Goal: Task Accomplishment & Management: Use online tool/utility

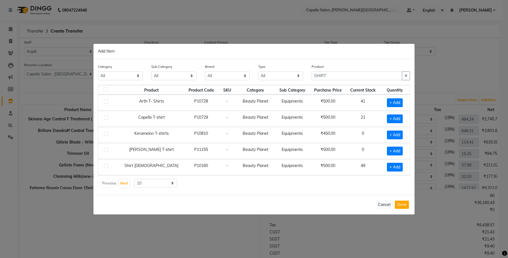
select select "13583"
select select "1259"
select select "true"
select select "997"
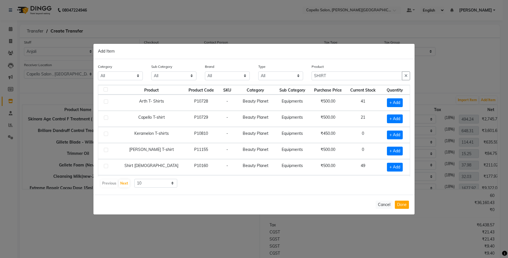
select select "997"
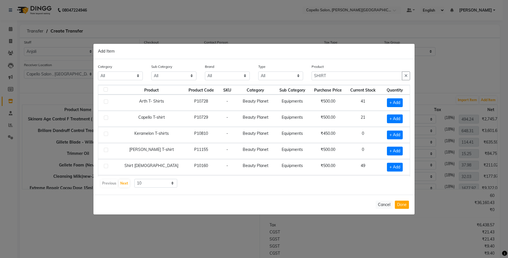
select select "997"
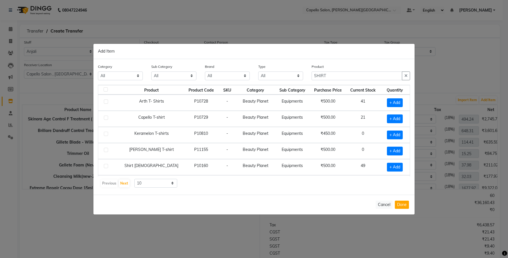
select select "997"
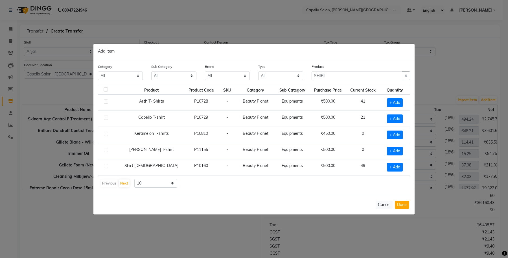
select select "1118"
select select "1119"
select select "1118"
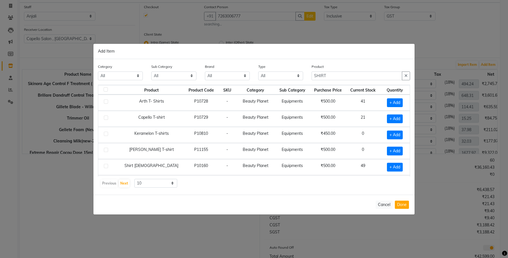
scroll to position [147, 0]
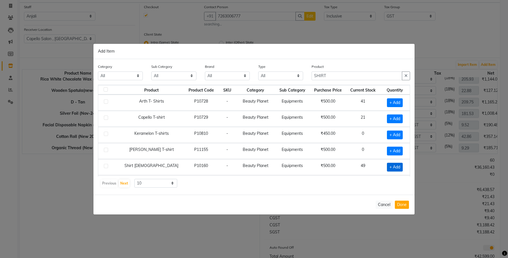
click at [391, 167] on span "+ Add" at bounding box center [395, 166] width 16 height 9
checkbox input "true"
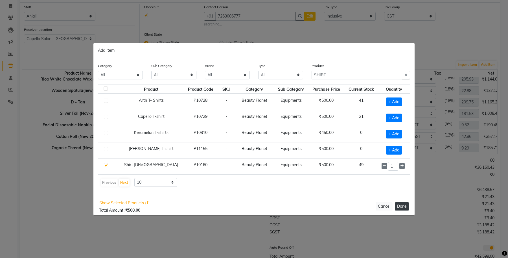
click at [401, 204] on button "Done" at bounding box center [402, 206] width 14 height 8
select select "1118"
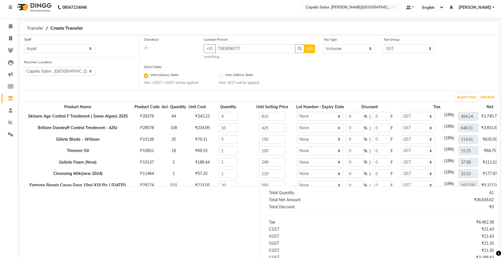
scroll to position [0, 0]
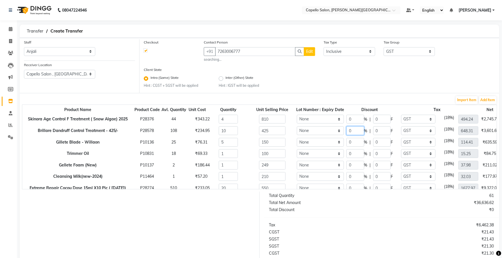
drag, startPoint x: 348, startPoint y: 128, endPoint x: 338, endPoint y: 131, distance: 9.7
click at [339, 131] on tr "Brillare Dandruff Control Treatment - 425/- P28578 108 ₹234.95 10 425 None 0 % …" at bounding box center [283, 131] width 522 height 12
type input "20"
type input "85"
type input "518.64"
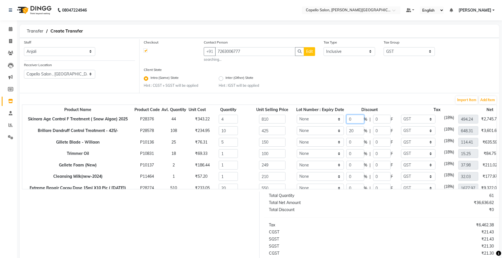
type input "3400"
drag, startPoint x: 355, startPoint y: 118, endPoint x: 343, endPoint y: 120, distance: 12.8
click at [347, 120] on input "0" at bounding box center [355, 119] width 17 height 9
type input "30"
type input "243"
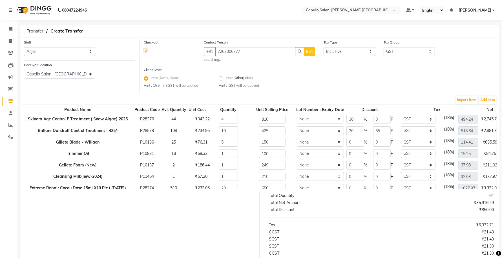
type input "345.97"
type input "2268"
click at [340, 101] on div "Import Item Add Item" at bounding box center [259, 99] width 475 height 9
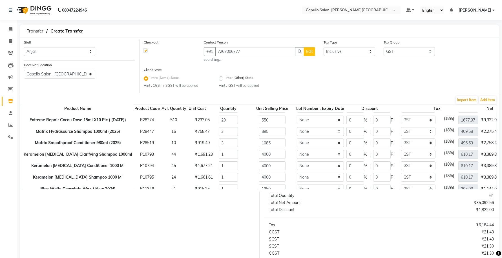
scroll to position [71, 0]
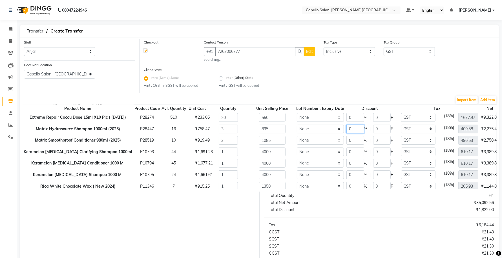
drag, startPoint x: 349, startPoint y: 127, endPoint x: 337, endPoint y: 128, distance: 11.6
click at [337, 128] on tr "Matrix Hydrasource Shampoo 1000ml (2025) P28447 16 ₹758.47 3 895 None 0 % | 0 F…" at bounding box center [283, 129] width 522 height 12
click at [332, 153] on tr "Keramelon Botox Clarifying Shampoo 1000ml P10793 44 ₹1,691.23 1 4000 None 0 % |…" at bounding box center [283, 152] width 522 height 12
type input "30"
type input "1200"
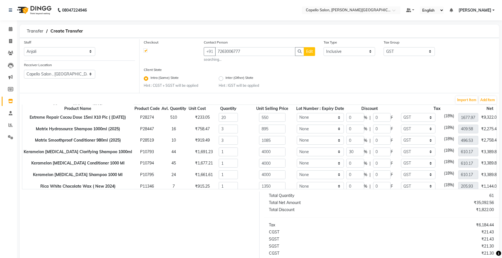
type input "427.12"
type input "2800"
click at [342, 94] on form "Staff Select Accounts Achal Kaithwas Aishwariya Anjali Anjali Walde Ankita Nait…" at bounding box center [260, 178] width 480 height 280
drag, startPoint x: 353, startPoint y: 162, endPoint x: 326, endPoint y: 163, distance: 26.5
click at [326, 163] on tr "Keramelon Botox Conditioner 1000 Ml P10794 45 ₹1,677.21 1 4000 None 0 % | 0 F N…" at bounding box center [283, 163] width 522 height 12
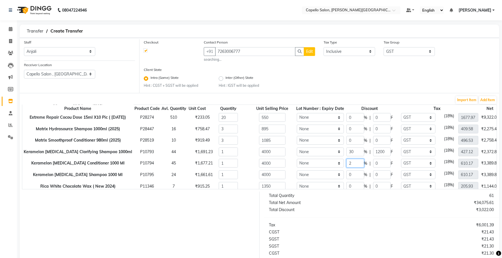
type input "2"
type input "80"
type input "597.97"
type input "3920"
drag, startPoint x: 349, startPoint y: 153, endPoint x: 337, endPoint y: 154, distance: 11.6
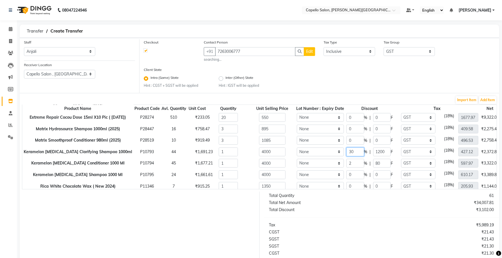
click at [337, 154] on tr "Keramelon Botox Clarifying Shampoo 1000ml P10793 44 ₹1,691.23 1 4000 None 30 % …" at bounding box center [283, 152] width 522 height 12
drag, startPoint x: 348, startPoint y: 164, endPoint x: 333, endPoint y: 166, distance: 15.3
click at [333, 166] on tr "Keramelon Botox Conditioner 1000 Ml P10794 45 ₹1,677.21 1 4000 None 2 % | 80 F …" at bounding box center [283, 163] width 522 height 12
type input "30"
type input "1200"
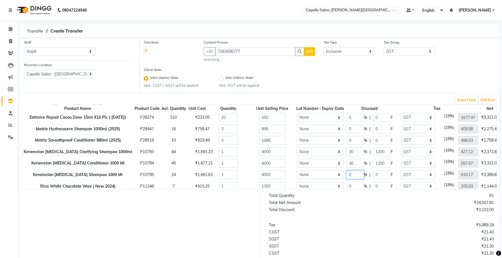
click at [336, 175] on tr "Keramelon Botox Shampoo 1000 Ml P10795 24 ₹1,661.61 1 4000 None 0 % | 0 F None …" at bounding box center [283, 175] width 522 height 12
type input "427.12"
type input "2800"
type input "30"
type input "1200"
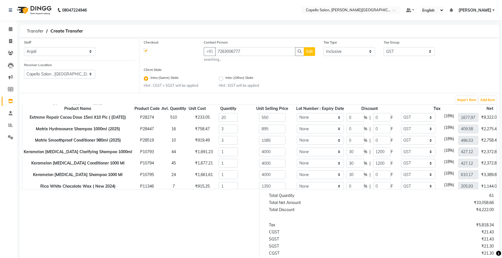
type input "427.12"
type input "2800"
click at [174, 226] on div at bounding box center [138, 244] width 244 height 107
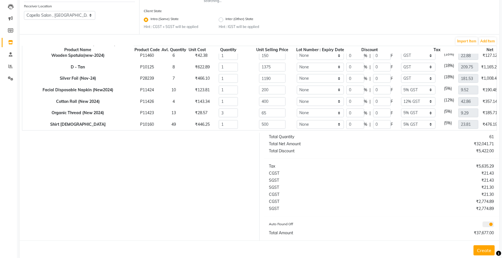
scroll to position [0, 0]
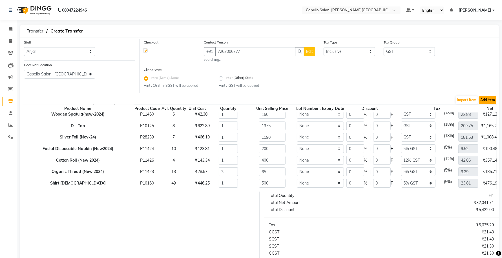
click at [487, 103] on button "Add Item" at bounding box center [487, 100] width 17 height 8
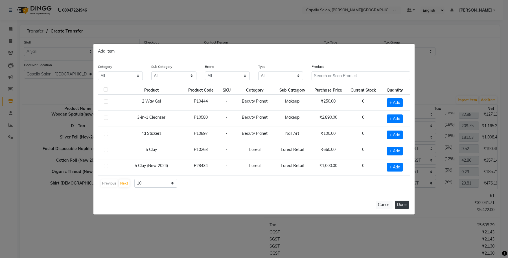
click at [402, 207] on button "Done" at bounding box center [402, 204] width 14 height 8
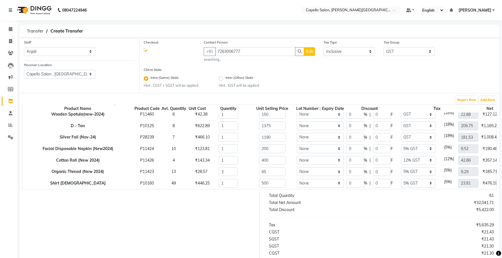
click at [313, 52] on button "Edit" at bounding box center [309, 51] width 11 height 9
select select "22"
select select "male"
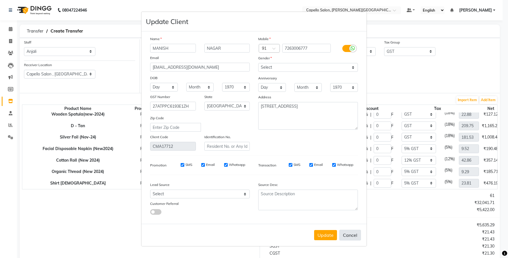
click at [357, 231] on button "Cancel" at bounding box center [350, 234] width 22 height 11
select select
select select "null"
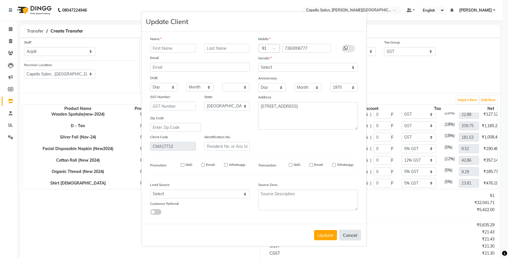
select select
checkbox input "false"
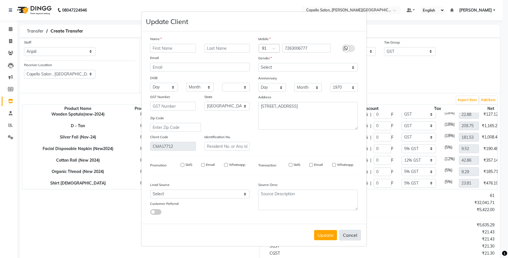
checkbox input "false"
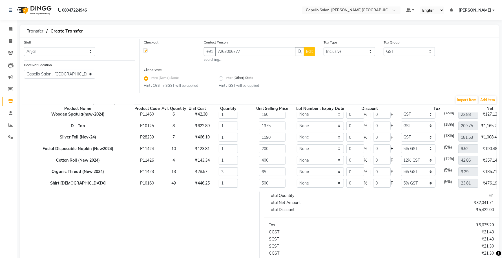
scroll to position [159, 0]
click at [310, 54] on button "Edit" at bounding box center [309, 51] width 11 height 9
select select "22"
select select "male"
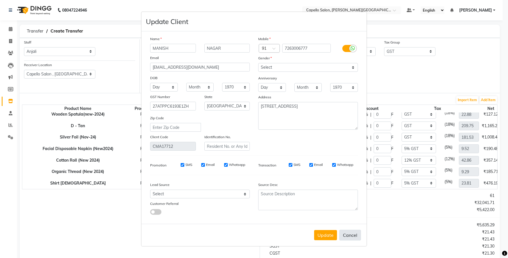
click at [350, 230] on button "Cancel" at bounding box center [350, 234] width 22 height 11
select select
select select "null"
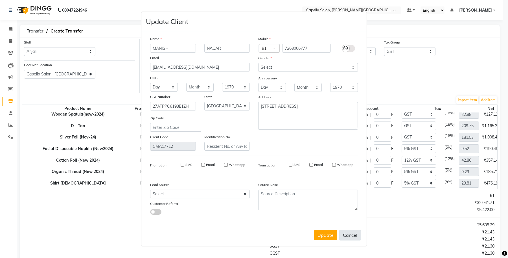
select select
checkbox input "false"
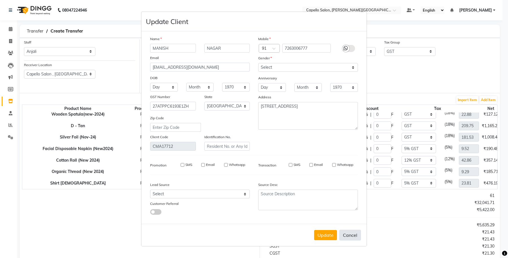
checkbox input "false"
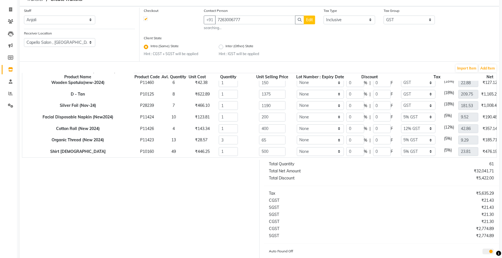
scroll to position [69, 0]
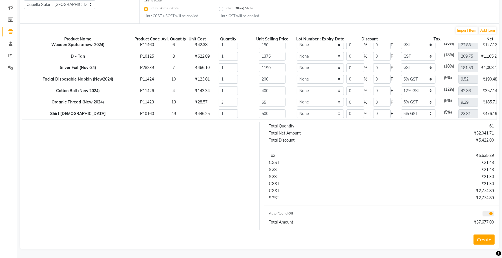
click at [489, 241] on button "Create" at bounding box center [484, 239] width 21 height 10
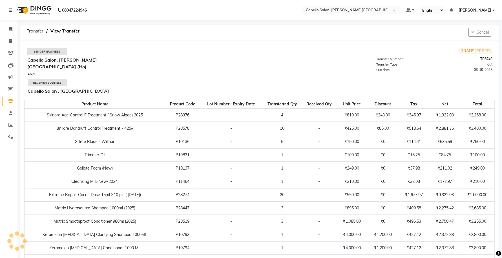
click at [6, 101] on span at bounding box center [11, 101] width 10 height 6
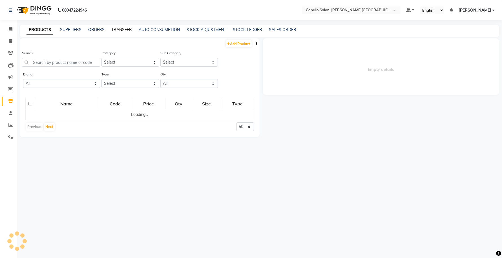
click at [118, 29] on link "TRANSFER" at bounding box center [121, 29] width 21 height 5
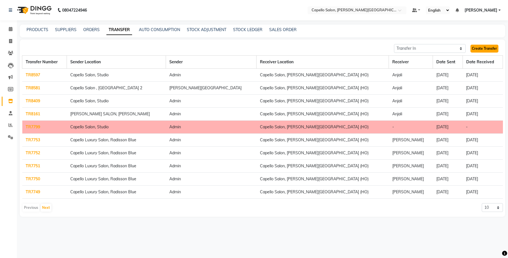
click at [478, 47] on link "Create Transfer" at bounding box center [484, 49] width 28 height 8
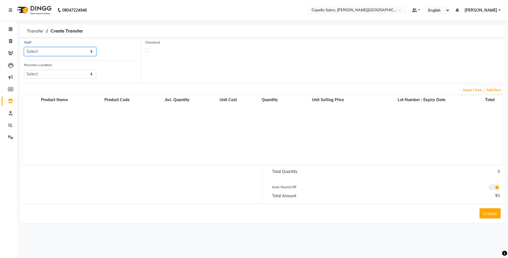
click at [65, 51] on select "Select Accounts Achal Kaithwas Aishwariya Anjali Anjali Walde Ankita Naitam Cap…" at bounding box center [60, 51] width 72 height 9
select select "13583"
click at [24, 47] on select "Select Accounts Achal Kaithwas Aishwariya Anjali Anjali Walde Ankita Naitam Cap…" at bounding box center [60, 51] width 72 height 9
click at [62, 76] on select "Select Capello Salon, Betul Naisha Salon, Zingabai Takli Capello Salon, Uslapur…" at bounding box center [60, 74] width 72 height 9
click at [24, 70] on select "Select Capello Salon, Betul Naisha Salon, Zingabai Takli Capello Salon, Uslapur…" at bounding box center [60, 74] width 72 height 9
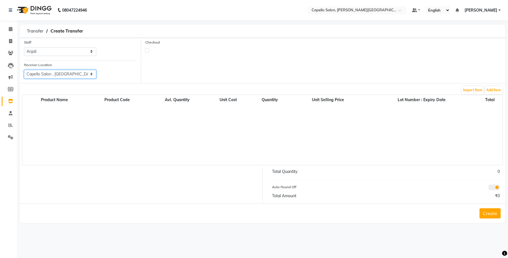
click at [59, 73] on select "Select Capello Salon, Betul Naisha Salon, Zingabai Takli Capello Salon, Uslapur…" at bounding box center [60, 74] width 72 height 9
select select "1256"
click at [24, 70] on select "Select Capello Salon, Betul Naisha Salon, Zingabai Takli Capello Salon, Uslapur…" at bounding box center [60, 74] width 72 height 9
click at [146, 51] on label at bounding box center [147, 50] width 4 height 4
click at [146, 51] on input "checkbox" at bounding box center [147, 50] width 4 height 4
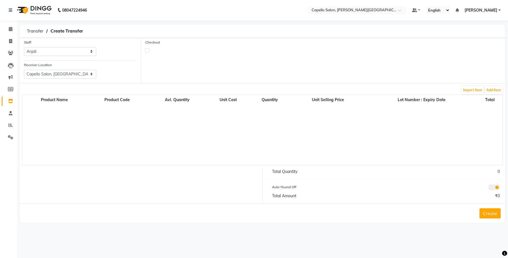
checkbox input "true"
select select "true"
select select "997"
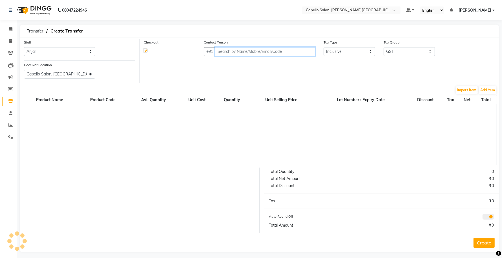
click at [222, 50] on input "text" at bounding box center [265, 51] width 100 height 9
click at [246, 52] on input "text" at bounding box center [265, 51] width 100 height 9
paste input "9607783777"
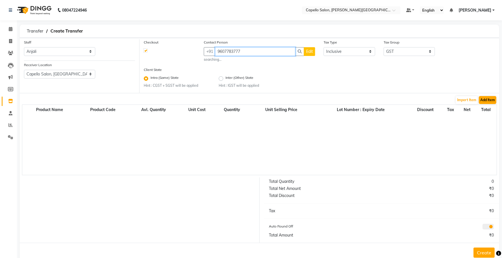
type input "9607783777"
click at [484, 99] on button "Add Item" at bounding box center [487, 100] width 17 height 8
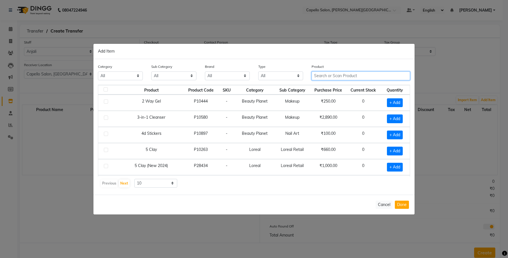
click at [329, 78] on input "text" at bounding box center [360, 75] width 98 height 9
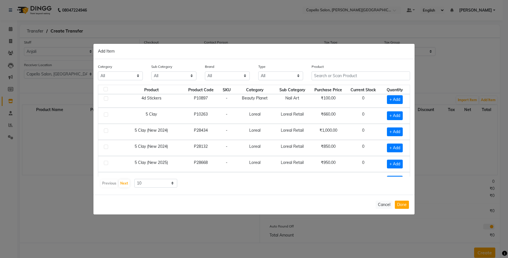
click at [274, 114] on td "Loreal Retail" at bounding box center [292, 115] width 36 height 16
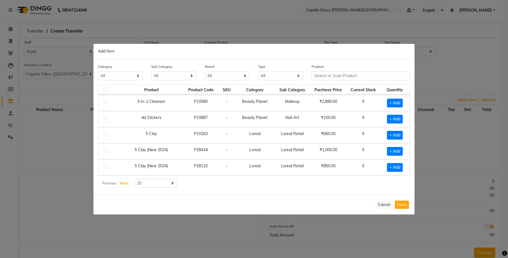
scroll to position [0, 0]
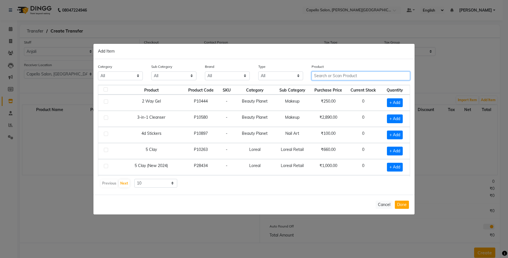
click at [345, 74] on input "text" at bounding box center [360, 75] width 98 height 9
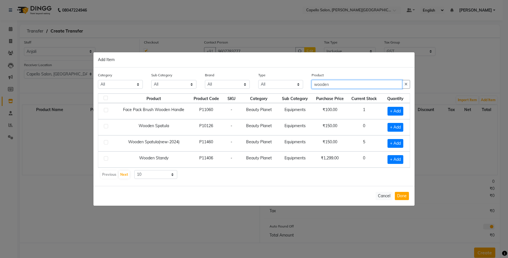
type input "wooden"
click at [309, 133] on td "Equipments" at bounding box center [295, 127] width 34 height 16
click at [392, 142] on span "+ Add" at bounding box center [395, 143] width 16 height 9
checkbox input "true"
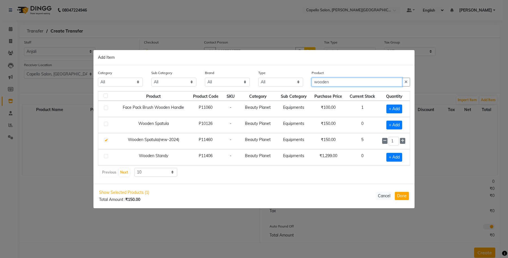
drag, startPoint x: 331, startPoint y: 81, endPoint x: 303, endPoint y: 81, distance: 28.8
click at [303, 81] on div "Category All Keramelon Skin Makeup Personal Care Appliances Beard Beauty Planet…" at bounding box center [254, 80] width 320 height 21
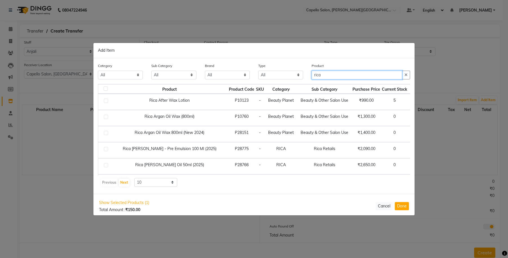
type input "rica"
click at [266, 109] on td "Beauty Planet" at bounding box center [281, 102] width 32 height 16
click at [411, 103] on span "+ Add" at bounding box center [419, 101] width 16 height 9
checkbox input "true"
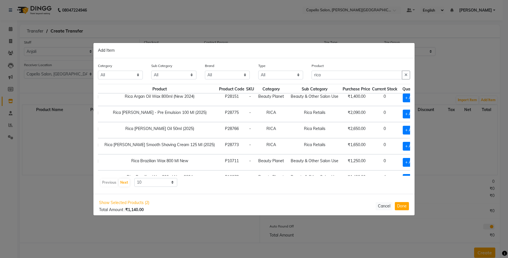
scroll to position [87, 10]
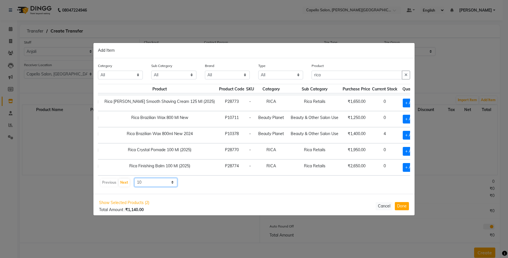
click at [157, 183] on select "10 50 100" at bounding box center [155, 182] width 43 height 9
select select "50"
click at [134, 178] on select "10 50 100" at bounding box center [155, 182] width 43 height 9
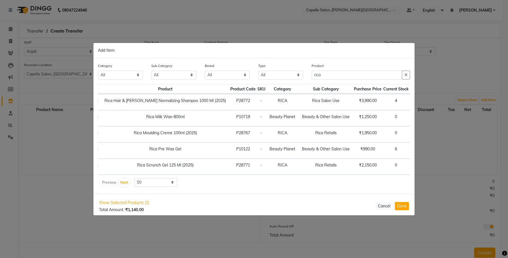
scroll to position [193, 22]
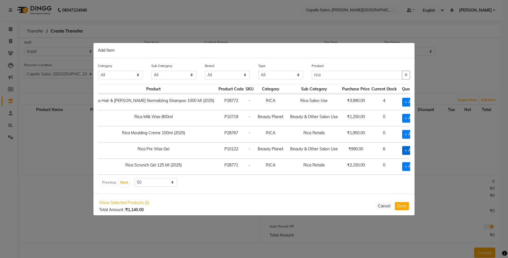
click at [402, 153] on span "+ Add" at bounding box center [410, 150] width 16 height 9
checkbox input "true"
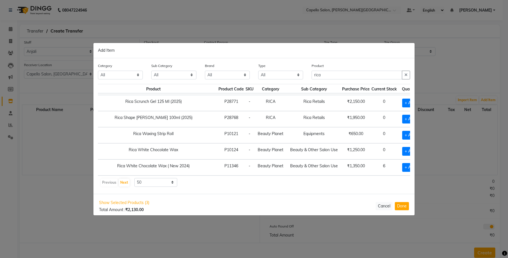
scroll to position [267, 22]
click at [402, 163] on span "+ Add" at bounding box center [410, 167] width 16 height 9
checkbox input "true"
drag, startPoint x: 343, startPoint y: 76, endPoint x: 305, endPoint y: 82, distance: 38.5
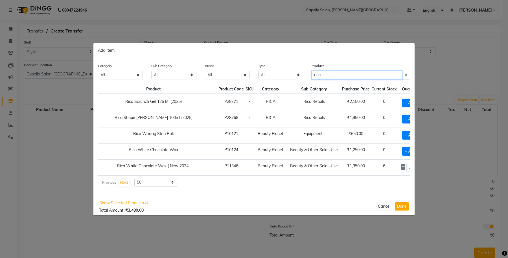
click at [305, 82] on div "Category All Keramelon Skin Makeup Personal Care Appliances Beard Beauty Planet…" at bounding box center [254, 73] width 320 height 21
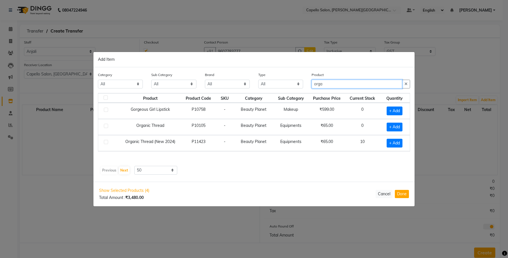
scroll to position [0, 0]
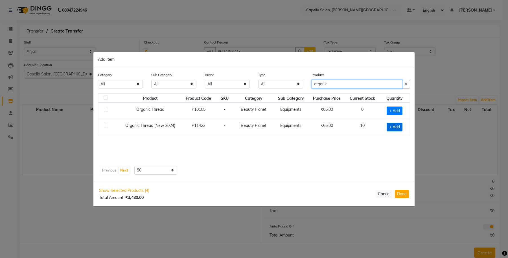
type input "organic"
click at [393, 129] on span "+ Add" at bounding box center [394, 126] width 16 height 9
checkbox input "true"
click at [402, 126] on icon at bounding box center [402, 126] width 4 height 4
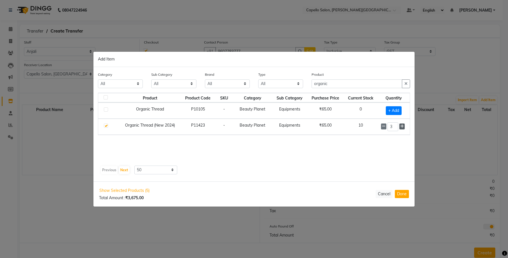
click at [402, 126] on icon at bounding box center [402, 126] width 4 height 4
type input "4"
drag, startPoint x: 352, startPoint y: 83, endPoint x: 305, endPoint y: 91, distance: 46.8
click at [306, 91] on div "Category All Keramelon Skin Makeup Personal Care Appliances Beard Beauty Planet…" at bounding box center [254, 82] width 320 height 21
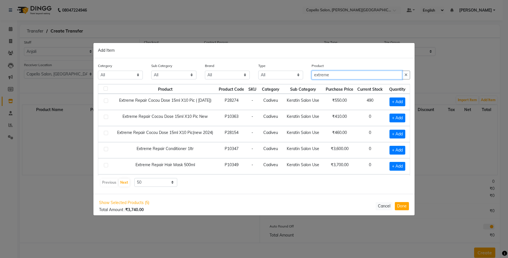
type input "extreme"
drag, startPoint x: 329, startPoint y: 130, endPoint x: 333, endPoint y: 129, distance: 4.2
click at [329, 130] on td "₹460.00" at bounding box center [340, 134] width 32 height 16
click at [390, 99] on span "+ Add" at bounding box center [397, 101] width 16 height 9
checkbox input "true"
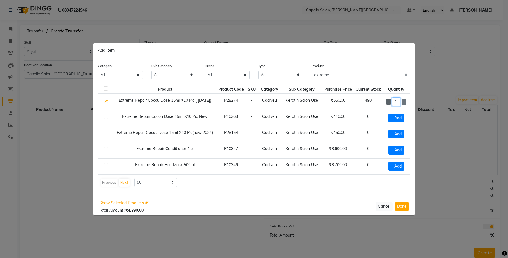
drag, startPoint x: 394, startPoint y: 100, endPoint x: 385, endPoint y: 102, distance: 8.5
click at [386, 102] on div "1" at bounding box center [396, 101] width 20 height 9
type input "20"
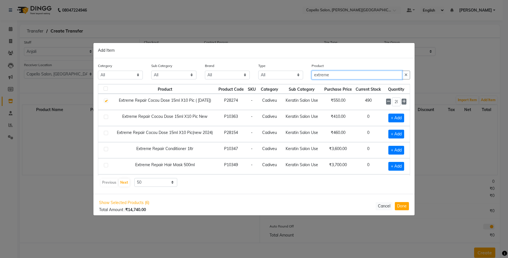
drag, startPoint x: 333, startPoint y: 77, endPoint x: 278, endPoint y: 80, distance: 55.4
click at [298, 80] on div "Category All Keramelon Skin Makeup Personal Care Appliances Beard Beauty Planet…" at bounding box center [254, 73] width 320 height 21
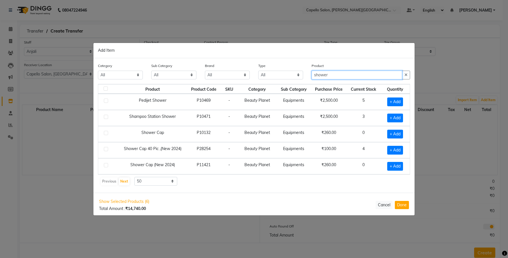
type input "shower"
click at [311, 120] on td "₹2,500.00" at bounding box center [329, 118] width 36 height 16
click at [387, 149] on span "+ Add" at bounding box center [395, 150] width 16 height 9
checkbox input "true"
drag, startPoint x: 334, startPoint y: 73, endPoint x: 289, endPoint y: 76, distance: 45.2
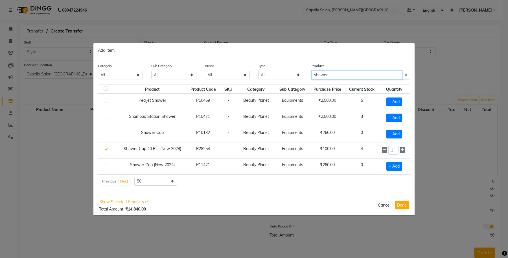
click at [289, 76] on div "Category All Keramelon Skin Makeup Personal Care Appliances Beard Beauty Planet…" at bounding box center [254, 73] width 320 height 21
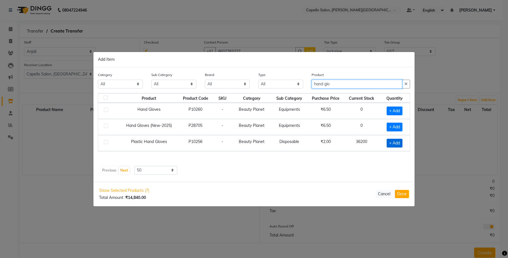
type input "hand glo"
click at [393, 141] on span "+ Add" at bounding box center [394, 142] width 16 height 9
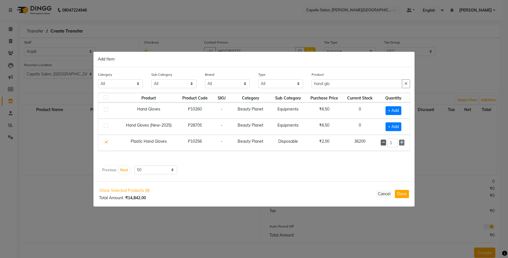
click at [384, 143] on icon at bounding box center [383, 142] width 4 height 4
checkbox input "false"
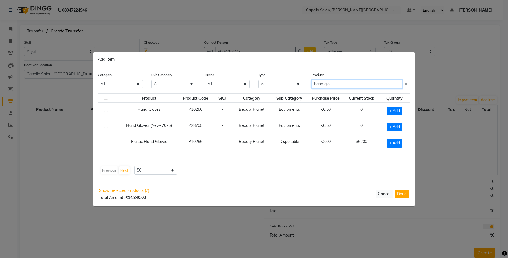
drag, startPoint x: 334, startPoint y: 83, endPoint x: 298, endPoint y: 87, distance: 36.9
click at [298, 87] on div "Category All Keramelon Skin Makeup Personal Care Appliances Beard Beauty Planet…" at bounding box center [254, 82] width 320 height 21
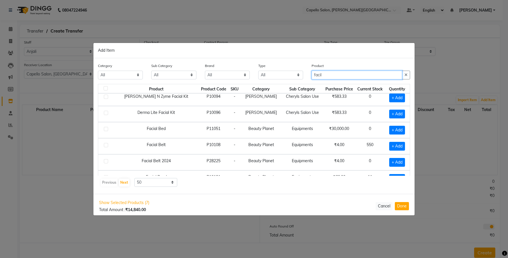
scroll to position [71, 0]
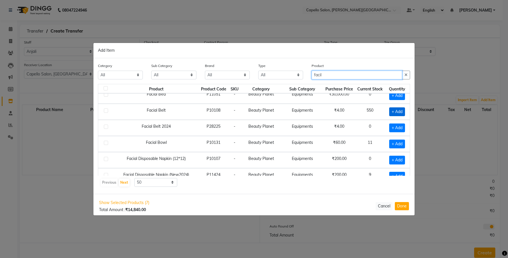
type input "facil"
click at [389, 111] on span "+ Add" at bounding box center [397, 111] width 16 height 9
checkbox input "true"
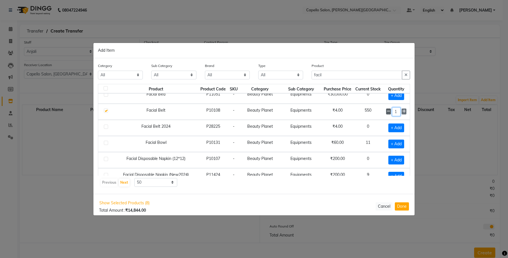
drag, startPoint x: 387, startPoint y: 111, endPoint x: 384, endPoint y: 113, distance: 4.0
click at [386, 113] on div "1" at bounding box center [396, 111] width 20 height 9
type input "50"
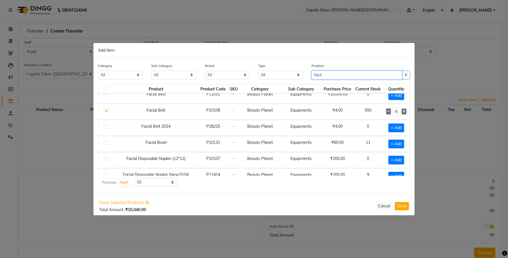
drag, startPoint x: 337, startPoint y: 72, endPoint x: 269, endPoint y: 79, distance: 68.9
click at [269, 79] on div "Category All Keramelon Skin Makeup Personal Care Appliances Beard Beauty Planet…" at bounding box center [254, 73] width 320 height 21
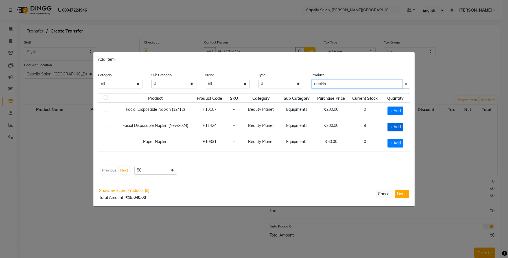
type input "napkin"
click at [398, 128] on span "+ Add" at bounding box center [395, 126] width 16 height 9
checkbox input "true"
drag, startPoint x: 339, startPoint y: 85, endPoint x: 285, endPoint y: 88, distance: 53.7
click at [285, 88] on div "Category All Keramelon Skin Makeup Personal Care Appliances Beard Beauty Planet…" at bounding box center [254, 82] width 320 height 21
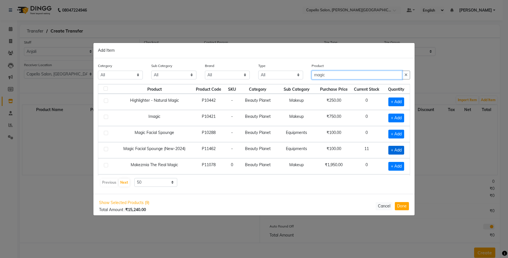
type input "magic"
click at [394, 150] on span "+ Add" at bounding box center [396, 150] width 16 height 9
checkbox input "true"
drag, startPoint x: 329, startPoint y: 78, endPoint x: 305, endPoint y: 79, distance: 24.3
click at [305, 79] on div "Category All Keramelon Skin Makeup Personal Care Appliances Beard Beauty Planet…" at bounding box center [254, 73] width 320 height 21
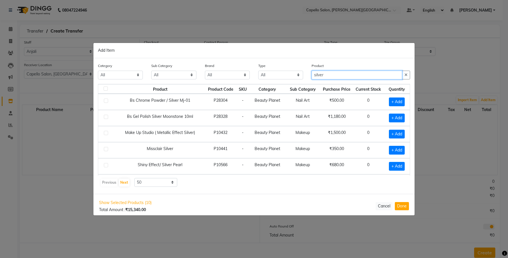
type input "silver"
drag, startPoint x: 311, startPoint y: 115, endPoint x: 336, endPoint y: 124, distance: 26.8
click at [308, 123] on td "Nail Art" at bounding box center [302, 118] width 35 height 16
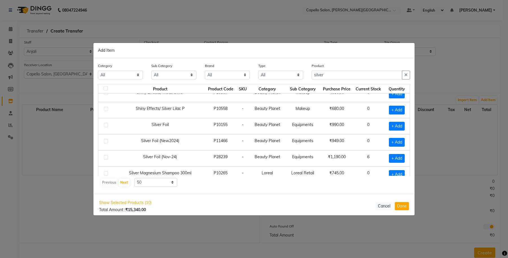
scroll to position [106, 0]
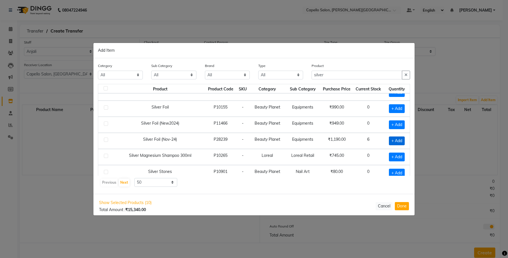
click at [391, 143] on span "+ Add" at bounding box center [397, 140] width 16 height 9
checkbox input "true"
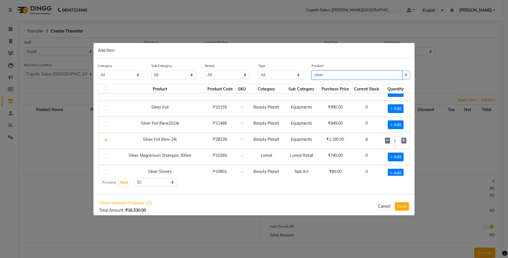
drag, startPoint x: 341, startPoint y: 71, endPoint x: 307, endPoint y: 76, distance: 34.3
click at [307, 76] on div "Product silver" at bounding box center [360, 73] width 107 height 21
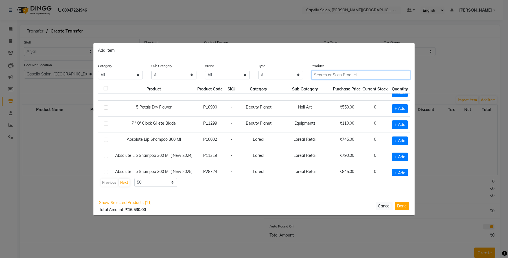
click at [334, 73] on input "text" at bounding box center [360, 75] width 98 height 9
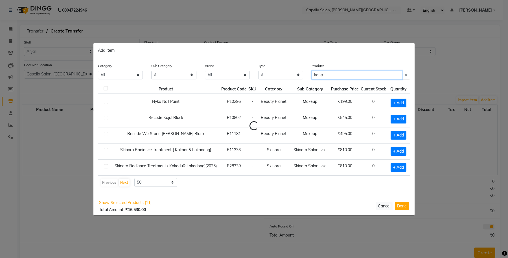
scroll to position [0, 0]
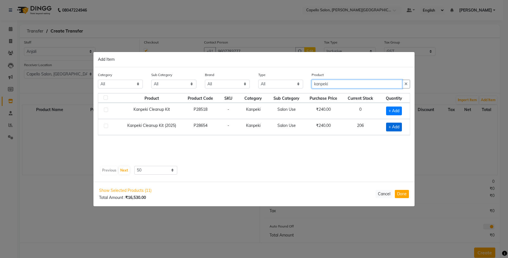
type input "kanpeki"
click at [395, 125] on span "+ Add" at bounding box center [394, 126] width 16 height 9
checkbox input "true"
click at [401, 126] on icon at bounding box center [401, 126] width 4 height 4
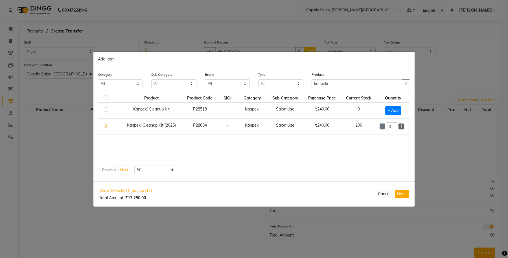
click at [401, 126] on icon at bounding box center [401, 126] width 4 height 4
type input "6"
drag, startPoint x: 336, startPoint y: 85, endPoint x: 301, endPoint y: 90, distance: 35.9
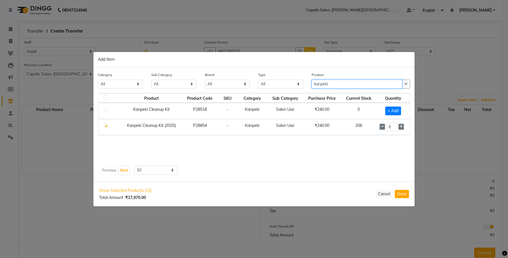
click at [301, 90] on div "Category All Keramelon Skin Makeup Personal Care Appliances Beard Beauty Planet…" at bounding box center [254, 82] width 320 height 21
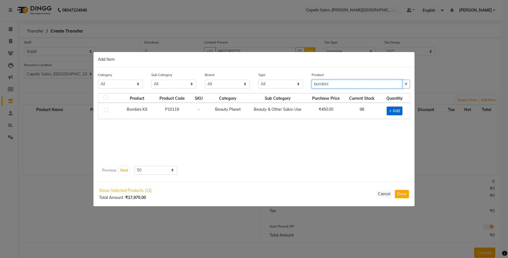
type input "bombini"
click at [392, 111] on span "+ Add" at bounding box center [394, 110] width 16 height 9
checkbox input "true"
click at [401, 110] on icon at bounding box center [402, 110] width 4 height 4
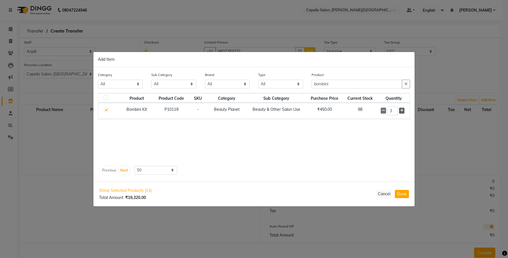
click at [401, 110] on icon at bounding box center [402, 110] width 4 height 4
type input "6"
drag, startPoint x: 346, startPoint y: 85, endPoint x: 305, endPoint y: 88, distance: 40.1
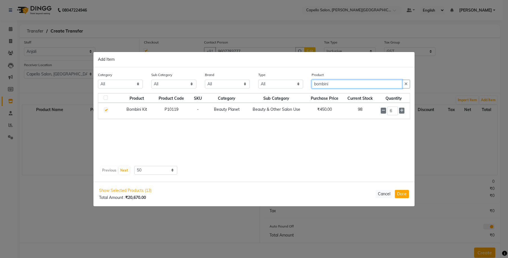
click at [305, 88] on div "Category All Keramelon Skin Makeup Personal Care Appliances Beard Beauty Planet…" at bounding box center [254, 82] width 320 height 21
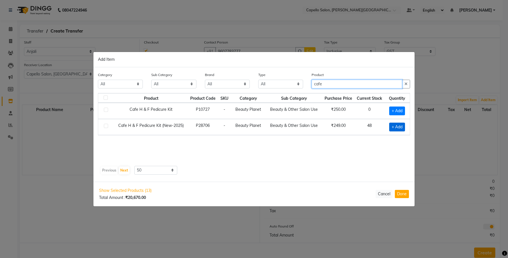
type input "cafe"
click at [397, 124] on span "+ Add" at bounding box center [397, 126] width 16 height 9
checkbox input "true"
click at [397, 124] on input "1" at bounding box center [395, 126] width 9 height 9
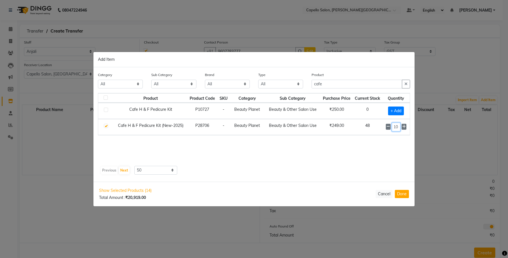
type input "10"
drag, startPoint x: 329, startPoint y: 81, endPoint x: 304, endPoint y: 80, distance: 25.1
click at [304, 80] on div "Category All Keramelon Skin Makeup Personal Care Appliances Beard Beauty Planet…" at bounding box center [254, 82] width 320 height 21
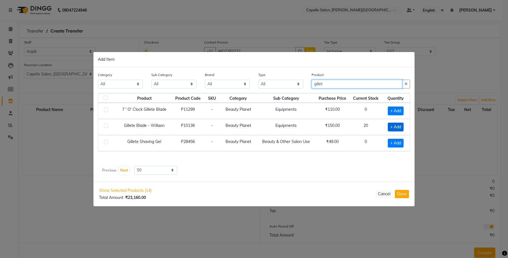
type input "gillet"
click at [393, 127] on span "+ Add" at bounding box center [396, 126] width 16 height 9
checkbox input "true"
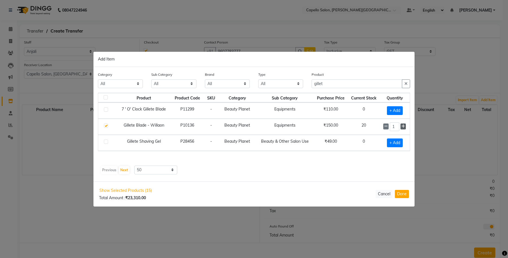
click at [401, 126] on icon at bounding box center [403, 126] width 4 height 4
type input "4"
drag, startPoint x: 344, startPoint y: 82, endPoint x: 285, endPoint y: 87, distance: 58.6
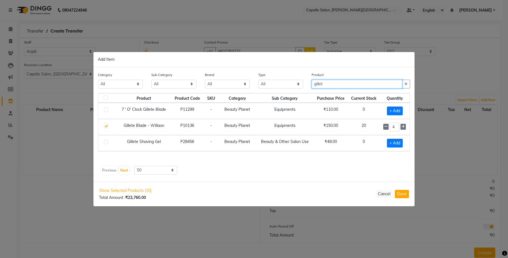
click at [285, 87] on div "Category All Keramelon Skin Makeup Personal Care Appliances Beard Beauty Planet…" at bounding box center [254, 82] width 320 height 21
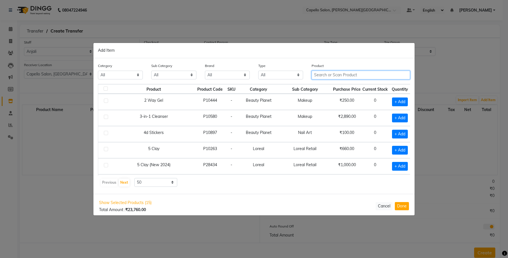
click at [322, 74] on input "text" at bounding box center [360, 75] width 98 height 9
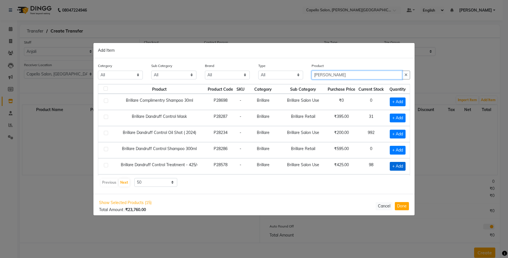
type input "brill"
click at [390, 166] on span "+ Add" at bounding box center [398, 166] width 16 height 9
checkbox input "true"
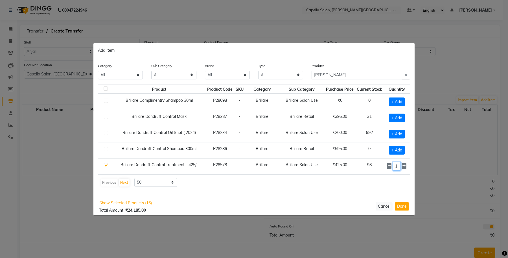
drag, startPoint x: 394, startPoint y: 165, endPoint x: 386, endPoint y: 170, distance: 9.6
click at [386, 170] on tbody "Brillare Complimentry Shampoo 30ml P28698 - Brillare Brillare Salon Use ₹0 0 + …" at bounding box center [253, 166] width 311 height 145
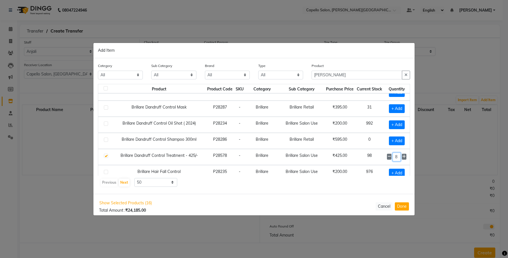
type input "8"
drag, startPoint x: 331, startPoint y: 73, endPoint x: 288, endPoint y: 78, distance: 42.9
click at [288, 78] on div "Category All Keramelon Skin Makeup Personal Care Appliances Beard Beauty Planet…" at bounding box center [254, 73] width 320 height 21
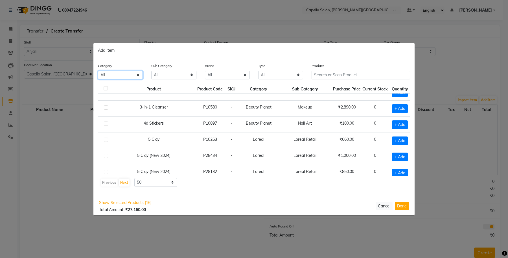
click at [119, 78] on select "All Keramelon Skin Makeup Personal Care Appliances Beard Beauty Planet Botox Ca…" at bounding box center [120, 75] width 45 height 9
select select "332902150"
click at [98, 71] on select "All Keramelon Skin Makeup Personal Care Appliances Beard Beauty Planet Botox Ca…" at bounding box center [120, 75] width 45 height 9
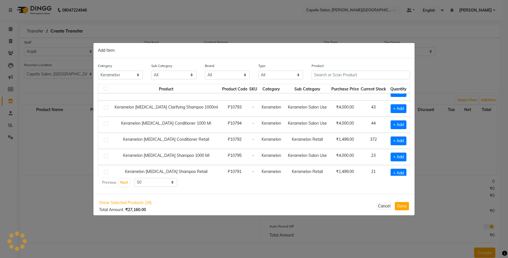
click at [177, 67] on div "Sub Category All Keramelon Salon Use Keramelon Retail" at bounding box center [173, 71] width 45 height 17
click at [173, 75] on select "All Keramelon Salon Use Keramelon Retail" at bounding box center [173, 75] width 45 height 9
select select "3329021501"
click at [151, 71] on select "All Keramelon Salon Use Keramelon Retail" at bounding box center [173, 75] width 45 height 9
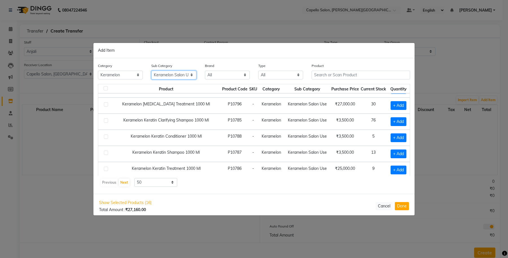
scroll to position [49, 0]
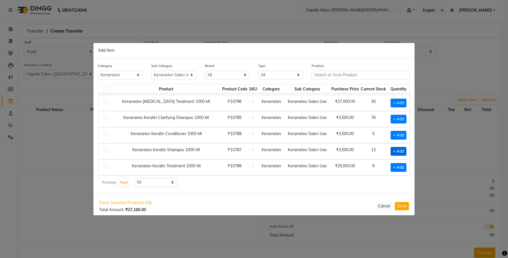
click at [390, 148] on span "+ Add" at bounding box center [398, 151] width 16 height 9
checkbox input "true"
click at [403, 150] on icon at bounding box center [405, 151] width 4 height 4
type input "2"
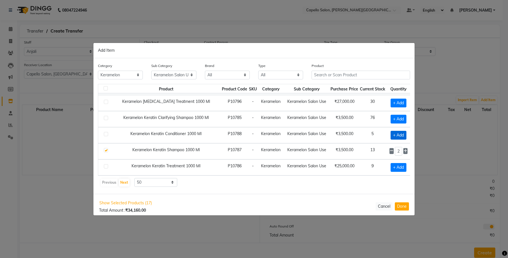
click at [395, 133] on span "+ Add" at bounding box center [398, 135] width 16 height 9
checkbox input "true"
drag, startPoint x: 105, startPoint y: 76, endPoint x: 107, endPoint y: 78, distance: 3.6
click at [105, 76] on select "All Keramelon Skin Makeup Personal Care Appliances Beard Beauty Planet Botox Ca…" at bounding box center [120, 75] width 45 height 9
select select
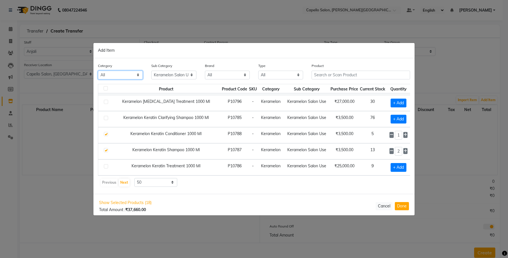
click at [98, 71] on select "All Keramelon Skin Makeup Personal Care Appliances Beard Beauty Planet Botox Ca…" at bounding box center [120, 75] width 45 height 9
select select
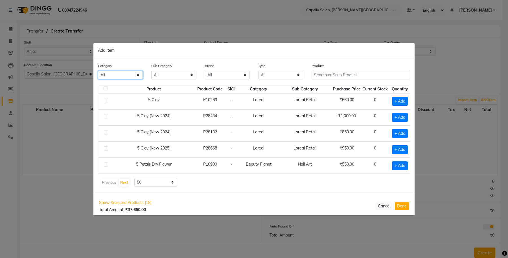
select select "332901300"
click at [329, 77] on input "text" at bounding box center [360, 75] width 98 height 9
click at [106, 75] on select "All Keramelon Skin Makeup Personal Care Appliances Beard Beauty Planet Botox Ca…" at bounding box center [120, 75] width 45 height 9
select select
click at [98, 71] on select "All Keramelon Skin Makeup Personal Care Appliances Beard Beauty Planet Botox Ca…" at bounding box center [120, 75] width 45 height 9
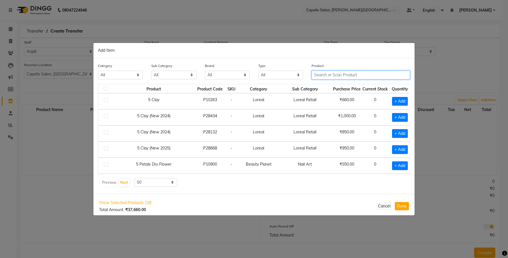
click at [336, 76] on input "text" at bounding box center [360, 75] width 98 height 9
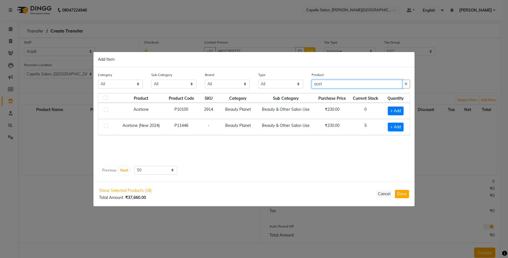
scroll to position [0, 0]
type input "acet"
click at [395, 126] on span "+ Add" at bounding box center [396, 126] width 16 height 9
checkbox input "true"
drag, startPoint x: 336, startPoint y: 79, endPoint x: 299, endPoint y: 88, distance: 38.5
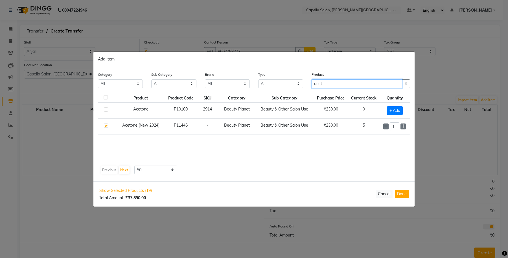
click at [299, 88] on div "Category All Keramelon Skin Makeup Personal Care Appliances Beard Beauty Planet…" at bounding box center [254, 81] width 320 height 21
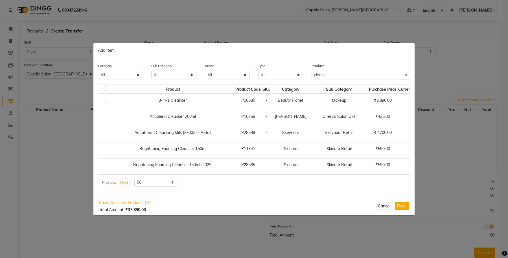
click at [311, 110] on td "Cheryls Salon Use" at bounding box center [339, 118] width 58 height 16
drag, startPoint x: 328, startPoint y: 74, endPoint x: 309, endPoint y: 76, distance: 18.7
click at [309, 76] on div "Product clean" at bounding box center [360, 73] width 107 height 21
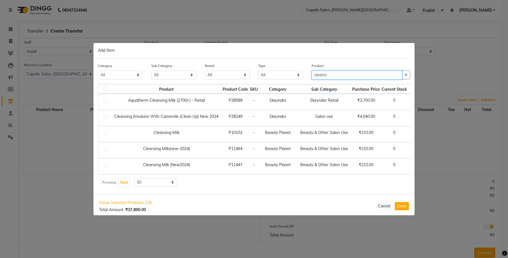
type input "cleansi"
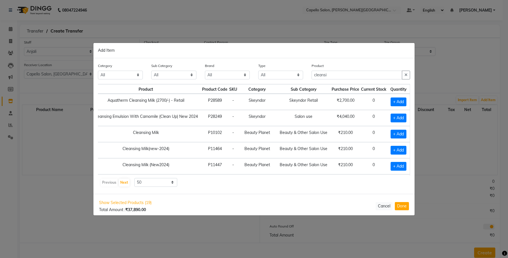
drag, startPoint x: 119, startPoint y: 149, endPoint x: 171, endPoint y: 152, distance: 51.4
click at [171, 152] on td "Cleansing Milk(new-2024)" at bounding box center [145, 150] width 111 height 16
copy td "Cleansing Milk(new-2024)"
drag, startPoint x: 339, startPoint y: 77, endPoint x: 335, endPoint y: 76, distance: 3.9
click at [338, 76] on input "cleansi" at bounding box center [356, 75] width 91 height 9
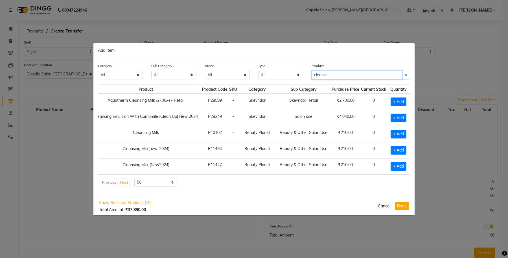
drag, startPoint x: 335, startPoint y: 76, endPoint x: 295, endPoint y: 82, distance: 40.9
click at [295, 82] on div "Category All Keramelon Skin Makeup Personal Care Appliances Beard Beauty Planet…" at bounding box center [254, 73] width 320 height 21
click at [400, 207] on button "Done" at bounding box center [402, 206] width 14 height 8
select select "997"
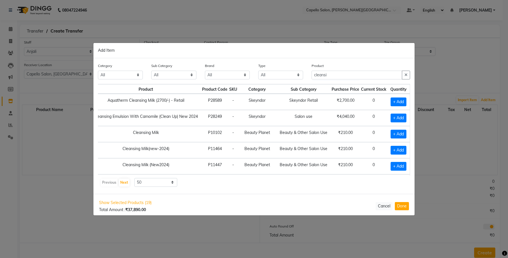
select select "997"
select select "1118"
select select "997"
select select "1118"
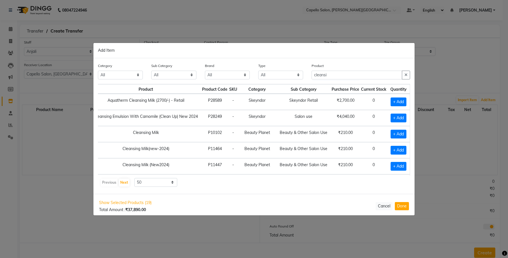
select select "1118"
select select "997"
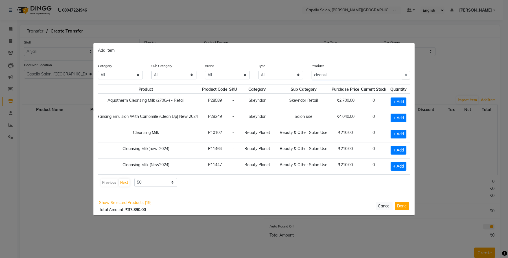
select select "997"
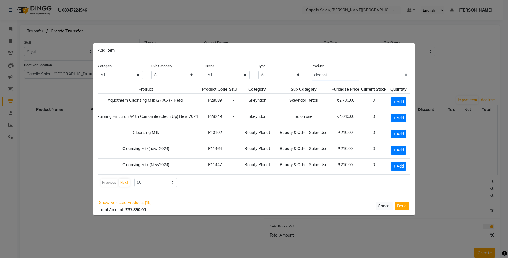
select select "997"
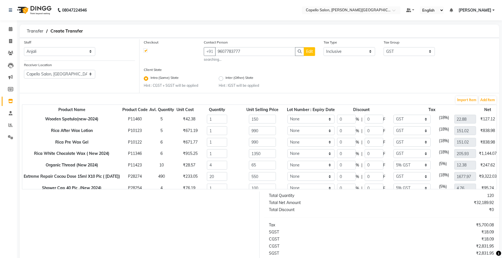
click at [486, 104] on div "Product Name Product Code Avl. Quantity Unit Cost Quantity Unit Selling Price L…" at bounding box center [259, 146] width 475 height 85
click at [485, 99] on button "Add Item" at bounding box center [487, 100] width 17 height 8
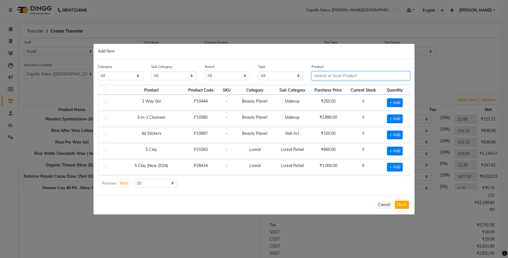
click at [322, 75] on input "text" at bounding box center [360, 75] width 98 height 9
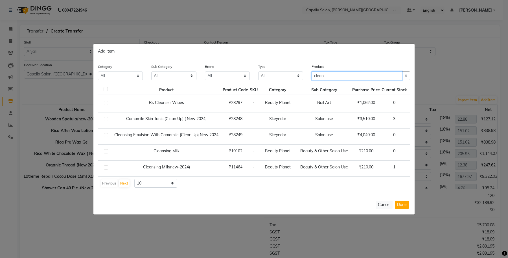
scroll to position [87, 0]
type input "clean"
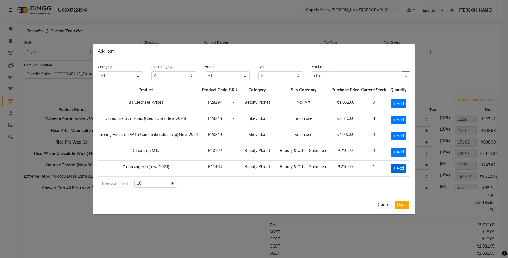
click at [395, 164] on span "+ Add" at bounding box center [398, 168] width 16 height 9
checkbox input "true"
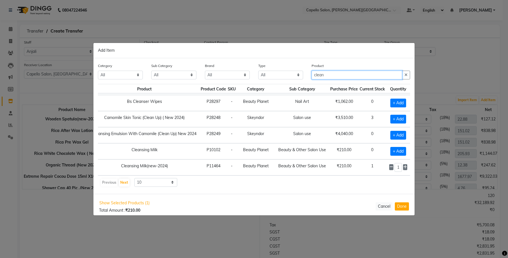
drag, startPoint x: 336, startPoint y: 72, endPoint x: 301, endPoint y: 80, distance: 35.8
click at [301, 80] on div "Category All Keramelon Skin Makeup Personal Care Appliances Beard Beauty Planet…" at bounding box center [254, 73] width 320 height 21
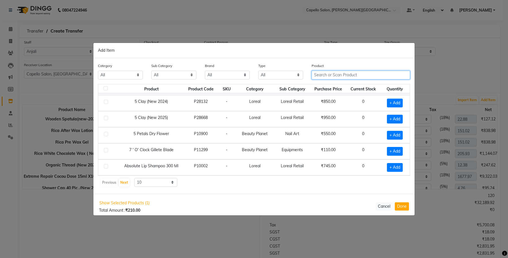
scroll to position [82, 0]
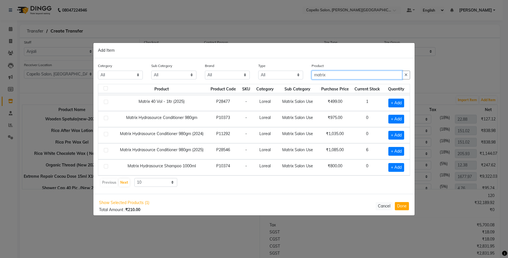
type input "matrix"
click at [261, 149] on td "Loreal" at bounding box center [265, 151] width 24 height 16
click at [160, 182] on select "10 50 100" at bounding box center [155, 182] width 43 height 9
select select "100"
click at [134, 178] on select "10 50 100" at bounding box center [155, 182] width 43 height 9
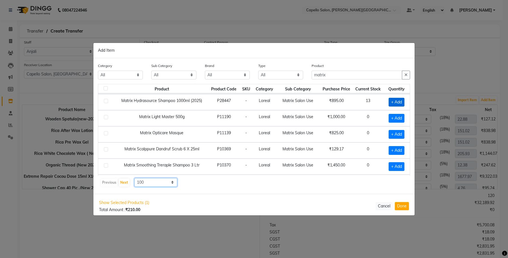
scroll to position [223, 0]
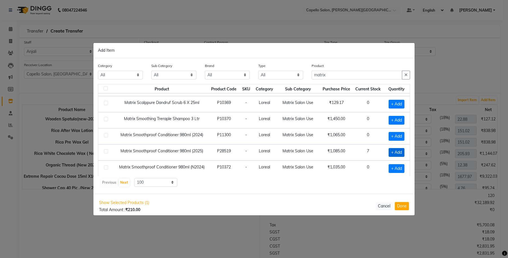
click at [390, 154] on span "+ Add" at bounding box center [396, 152] width 16 height 9
checkbox input "true"
click at [402, 154] on icon at bounding box center [404, 152] width 4 height 4
type input "2"
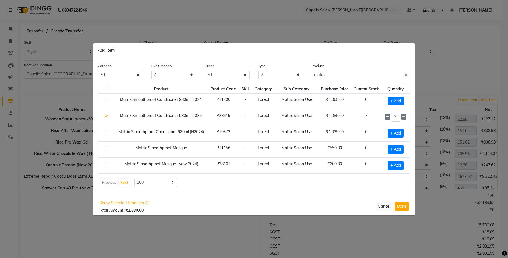
scroll to position [329, 0]
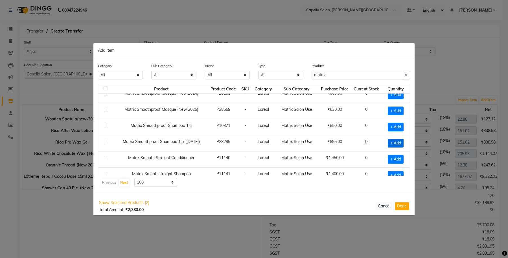
click at [392, 147] on span "+ Add" at bounding box center [396, 142] width 16 height 9
checkbox input "true"
click at [394, 147] on input "1" at bounding box center [395, 142] width 9 height 9
click at [402, 144] on icon at bounding box center [404, 142] width 4 height 4
type input "2"
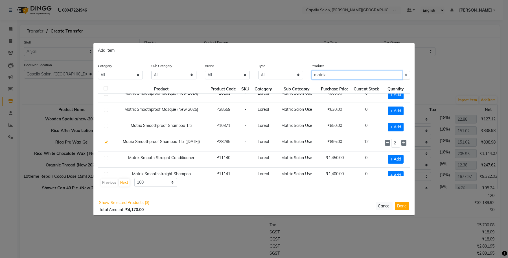
drag, startPoint x: 303, startPoint y: 82, endPoint x: 298, endPoint y: 83, distance: 4.9
click at [298, 83] on div "Category All Keramelon Skin Makeup Personal Care Appliances Beard Beauty Planet…" at bounding box center [254, 73] width 320 height 21
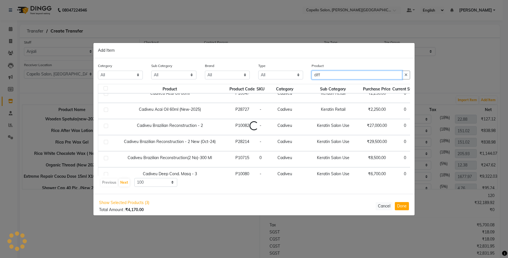
scroll to position [0, 0]
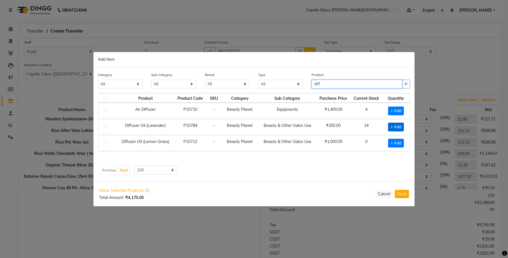
type input "diff"
click at [391, 126] on span "+ Add" at bounding box center [396, 126] width 16 height 9
checkbox input "true"
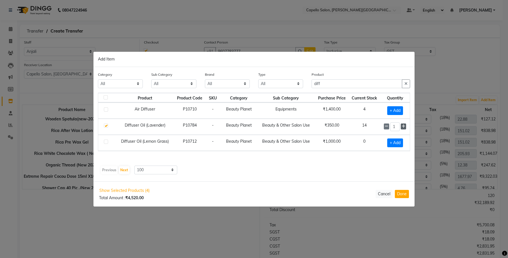
click at [403, 127] on icon at bounding box center [403, 126] width 4 height 4
type input "2"
drag, startPoint x: 337, startPoint y: 84, endPoint x: 309, endPoint y: 91, distance: 28.5
click at [310, 91] on div "Product diff" at bounding box center [360, 81] width 107 height 21
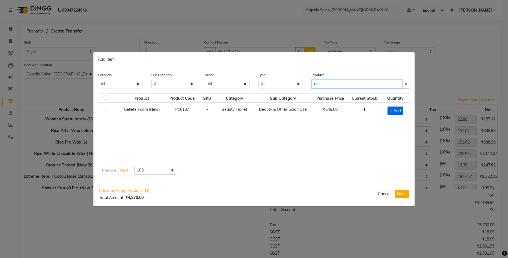
type input "gell"
click at [398, 113] on span "+ Add" at bounding box center [395, 110] width 16 height 9
checkbox input "true"
drag, startPoint x: 279, startPoint y: 89, endPoint x: 274, endPoint y: 90, distance: 4.9
click at [274, 90] on div "Category All Keramelon Skin Makeup Personal Care Appliances Beard Beauty Planet…" at bounding box center [254, 81] width 320 height 21
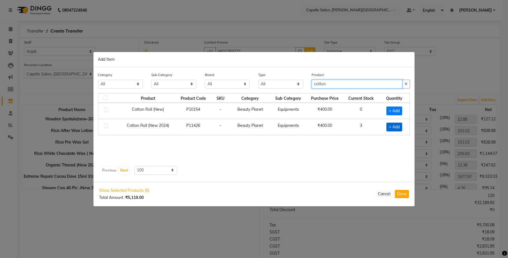
type input "cotton"
click at [398, 125] on span "+ Add" at bounding box center [394, 126] width 16 height 9
checkbox input "true"
drag, startPoint x: 332, startPoint y: 84, endPoint x: 267, endPoint y: 91, distance: 65.8
click at [267, 91] on div "Category All Keramelon Skin Makeup Personal Care Appliances Beard Beauty Planet…" at bounding box center [254, 81] width 320 height 21
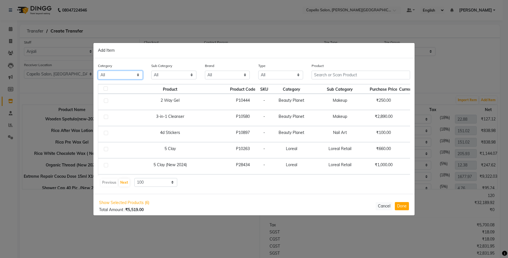
drag, startPoint x: 123, startPoint y: 74, endPoint x: 122, endPoint y: 78, distance: 3.4
click at [122, 74] on select "All Keramelon Skin Makeup Personal Care Appliances Beard Beauty Planet Botox Ca…" at bounding box center [120, 75] width 45 height 9
select select "332902450"
click at [98, 71] on select "All Keramelon Skin Makeup Personal Care Appliances Beard Beauty Planet Botox Ca…" at bounding box center [120, 75] width 45 height 9
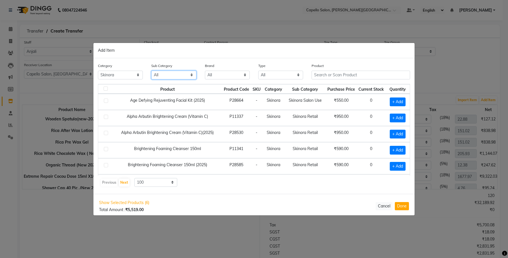
click at [182, 76] on select "All Skinora Retail Skinora Salon Use" at bounding box center [173, 75] width 45 height 9
select select "3329024502"
click at [151, 71] on select "All Skinora Retail Skinora Salon Use" at bounding box center [173, 75] width 45 height 9
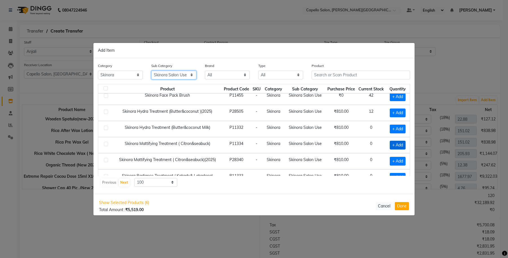
scroll to position [106, 0]
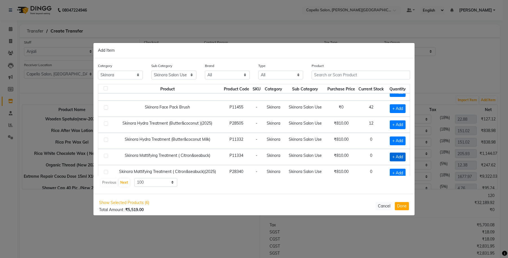
click at [390, 126] on span "+ Add" at bounding box center [398, 124] width 16 height 9
checkbox input "true"
click at [402, 126] on icon at bounding box center [404, 124] width 4 height 4
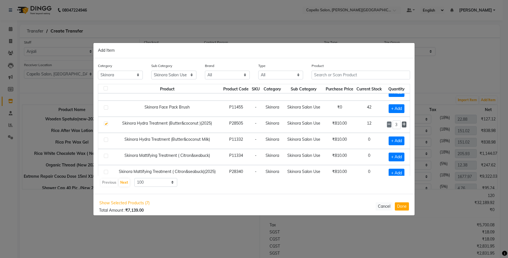
type input "4"
click at [331, 74] on input "text" at bounding box center [360, 75] width 98 height 9
click at [115, 76] on select "All Keramelon Skin Makeup Personal Care Appliances Beard Beauty Planet Botox Ca…" at bounding box center [120, 75] width 45 height 9
select select
click at [98, 71] on select "All Keramelon Skin Makeup Personal Care Appliances Beard Beauty Planet Botox Ca…" at bounding box center [120, 75] width 45 height 9
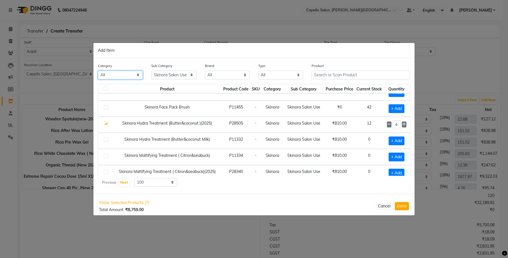
select select
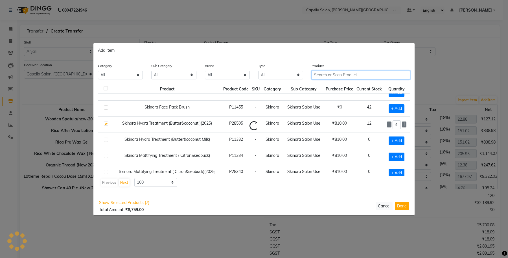
click at [326, 75] on input "text" at bounding box center [360, 75] width 98 height 9
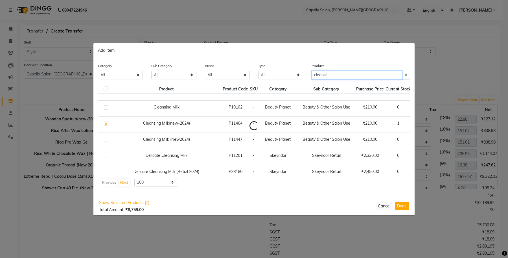
scroll to position [87, 0]
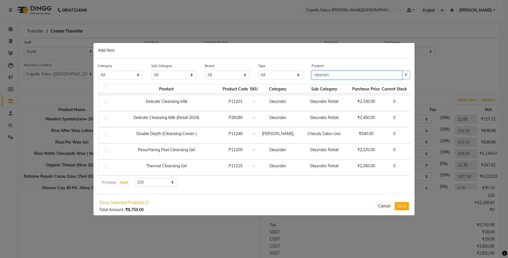
type input "cleansing"
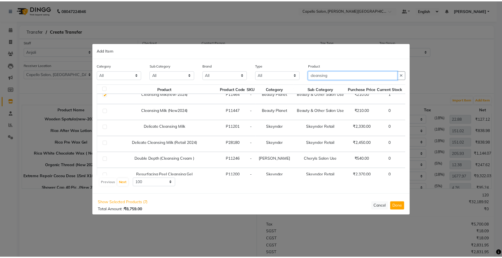
scroll to position [0, 0]
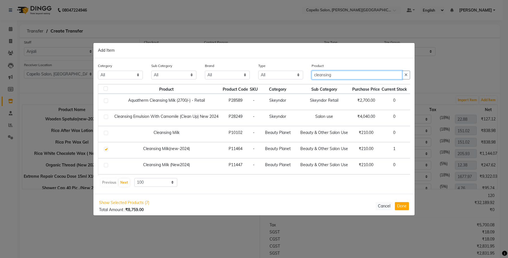
drag, startPoint x: 343, startPoint y: 78, endPoint x: 264, endPoint y: 79, distance: 79.0
click at [264, 79] on div "Category All Keramelon Skin Makeup Personal Care Appliances Beard Beauty Planet…" at bounding box center [254, 73] width 320 height 21
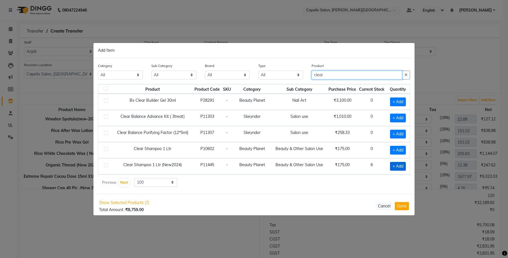
type input "clear"
click at [394, 166] on span "+ Add" at bounding box center [398, 166] width 16 height 9
checkbox input "true"
drag, startPoint x: 334, startPoint y: 73, endPoint x: 269, endPoint y: 82, distance: 65.5
click at [269, 82] on div "Category All Keramelon Skin Makeup Personal Care Appliances Beard Beauty Planet…" at bounding box center [254, 73] width 320 height 21
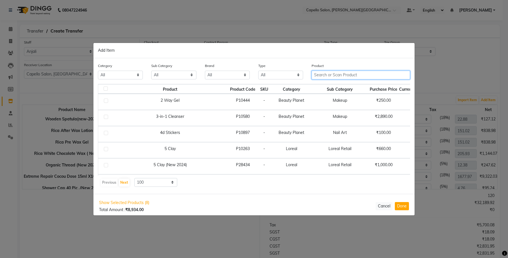
click at [353, 73] on input "text" at bounding box center [360, 75] width 98 height 9
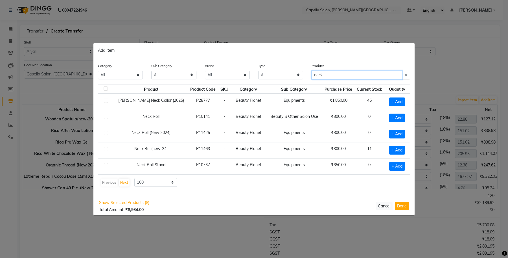
type input "neck"
click at [354, 154] on td "11" at bounding box center [369, 150] width 30 height 16
click at [390, 149] on span "+ Add" at bounding box center [397, 150] width 16 height 9
checkbox input "true"
drag, startPoint x: 330, startPoint y: 74, endPoint x: 507, endPoint y: 112, distance: 181.3
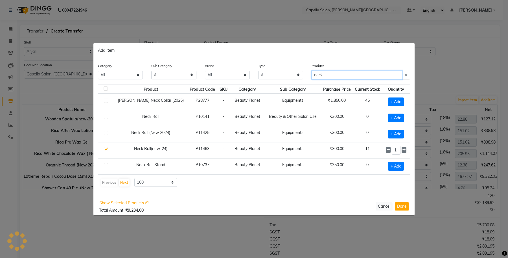
click at [333, 78] on input "neck" at bounding box center [356, 75] width 91 height 9
drag, startPoint x: 346, startPoint y: 69, endPoint x: 314, endPoint y: 73, distance: 31.8
click at [314, 73] on div "Product neck" at bounding box center [360, 71] width 98 height 17
drag, startPoint x: 346, startPoint y: 74, endPoint x: 298, endPoint y: 74, distance: 47.7
click at [298, 74] on div "Category All Keramelon Skin Makeup Personal Care Appliances Beard Beauty Planet…" at bounding box center [254, 73] width 320 height 21
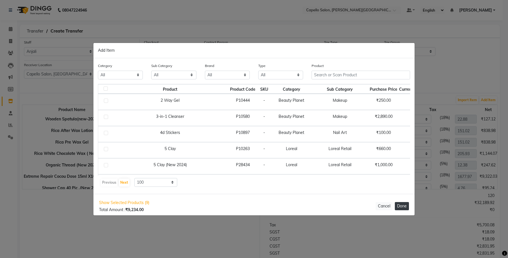
click at [401, 207] on button "Done" at bounding box center [402, 206] width 14 height 8
select select "997"
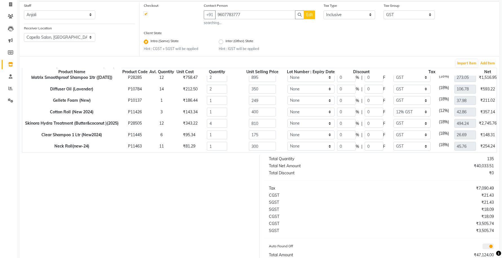
scroll to position [69, 0]
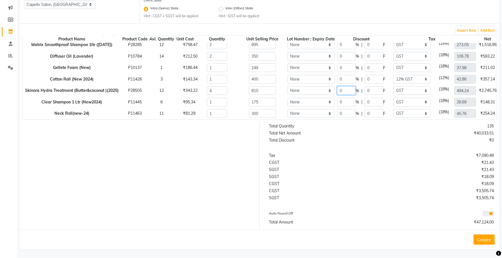
drag, startPoint x: 352, startPoint y: 85, endPoint x: 326, endPoint y: 89, distance: 26.5
click at [326, 89] on tr "Skinora Hydra Treatment (Butter&coconut )(2025) P28505 12 ₹343.22 4 810 None 0 …" at bounding box center [283, 91] width 522 height 12
click at [305, 151] on div "Total Quantity 135 Total Net Amount ₹39,209.78 Total Discount ₹972.00 Tax ₹6,94…" at bounding box center [382, 175] width 244 height 107
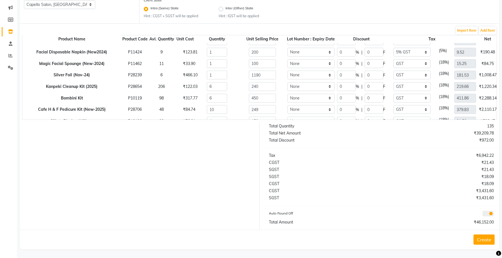
scroll to position [106, 0]
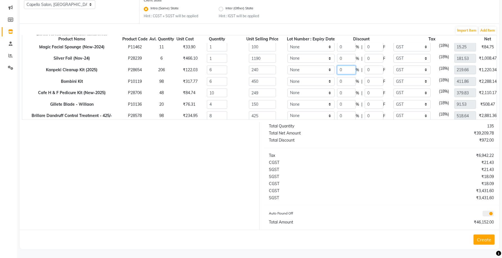
click at [343, 69] on input "0" at bounding box center [346, 69] width 19 height 9
drag, startPoint x: 347, startPoint y: 69, endPoint x: 332, endPoint y: 71, distance: 15.6
click at [333, 71] on tr "Kanpeki Cleanup Kit (2025) P28654 206 ₹122.03 6 240 None 0 % | 0 F None GST 5% …" at bounding box center [283, 70] width 522 height 12
drag, startPoint x: 347, startPoint y: 92, endPoint x: 335, endPoint y: 90, distance: 12.2
click at [335, 90] on tr "Cafe H & F Pedicure Kit (New-2025) P28706 48 ₹84.74 10 249 None 0 % | 0 F None …" at bounding box center [283, 93] width 522 height 12
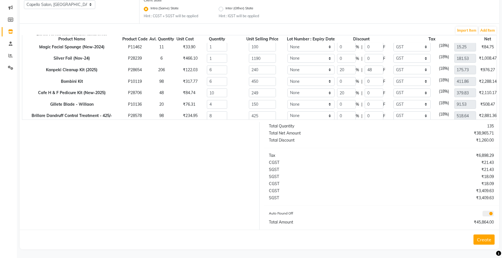
click at [350, 32] on div "Import Item Add Item" at bounding box center [259, 30] width 475 height 9
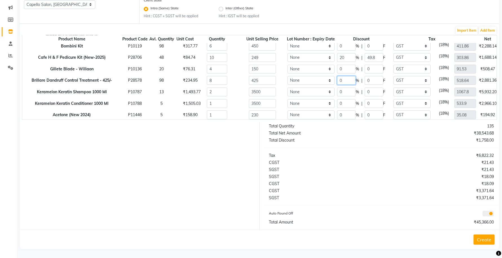
click at [331, 82] on tr "Brillare Dandruff Control Treatment - 425/- P28578 98 ₹234.95 8 425 None 0 % | …" at bounding box center [283, 81] width 522 height 12
click at [341, 19] on div "Client State Intra (Same) State Hint : CGST + SGST will be applied Inter (Other…" at bounding box center [320, 10] width 360 height 26
drag, startPoint x: 349, startPoint y: 90, endPoint x: 328, endPoint y: 93, distance: 21.6
click at [328, 93] on tr "Keramelon Keratin Shampoo 1000 Ml P10787 13 ₹1,493.77 2 3500 None 0 % | 0 F Non…" at bounding box center [283, 92] width 522 height 12
drag, startPoint x: 351, startPoint y: 97, endPoint x: 340, endPoint y: 99, distance: 11.1
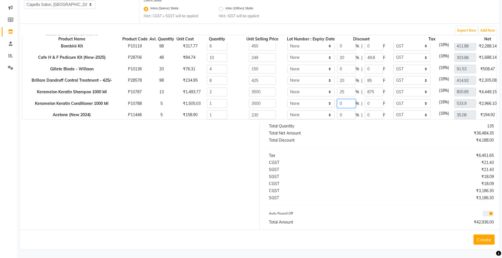
click at [340, 99] on tr "Keramelon Keratin Conditioner 1000 Ml P10788 5 ₹1,505.03 1 3500 None 0 % | 0 F …" at bounding box center [283, 104] width 522 height 12
click at [410, 89] on select "None GST 5% IGST (18%) IGST (5%) IGST (12%) 12% GST 5% GST GST" at bounding box center [412, 91] width 37 height 9
click at [394, 87] on select "None GST 5% IGST (18%) IGST (5%) IGST (12%) 12% GST 5% GST GST" at bounding box center [412, 91] width 37 height 9
click at [405, 103] on select "None GST 5% IGST (18%) IGST (5%) IGST (12%) 12% GST 5% GST GST" at bounding box center [412, 103] width 37 height 9
click at [394, 99] on select "None GST 5% IGST (18%) IGST (5%) IGST (12%) 12% GST 5% GST GST" at bounding box center [412, 103] width 37 height 9
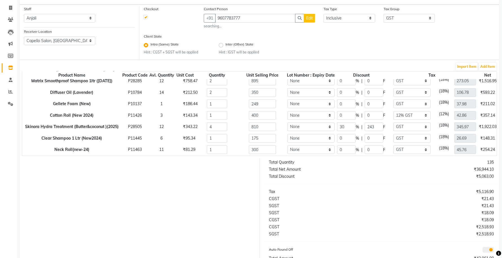
scroll to position [0, 0]
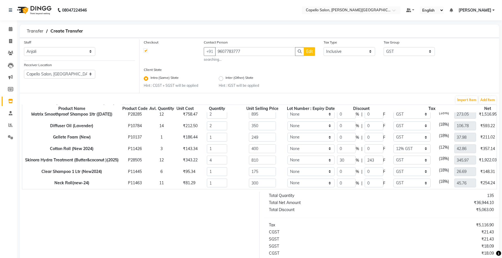
click at [312, 53] on span "Edit" at bounding box center [309, 51] width 7 height 5
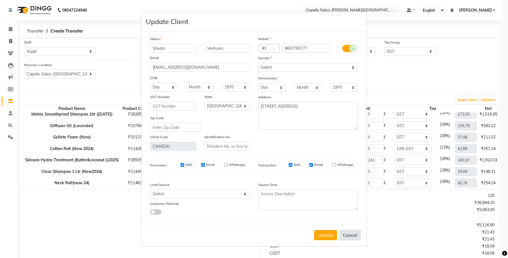
click at [355, 236] on button "Cancel" at bounding box center [350, 234] width 22 height 11
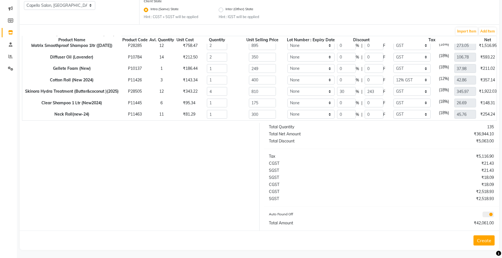
scroll to position [69, 0]
click at [488, 236] on button "Create" at bounding box center [484, 239] width 21 height 10
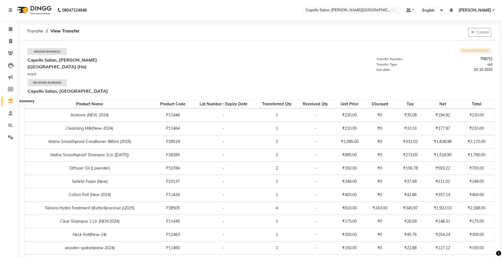
click at [12, 100] on icon at bounding box center [10, 101] width 5 height 4
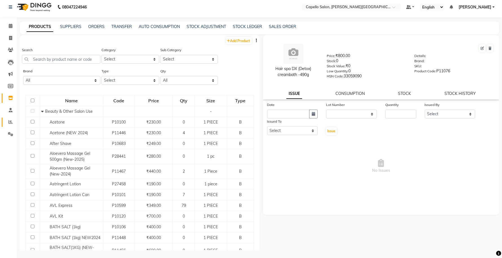
scroll to position [3, 0]
click at [343, 7] on input "text" at bounding box center [346, 8] width 82 height 6
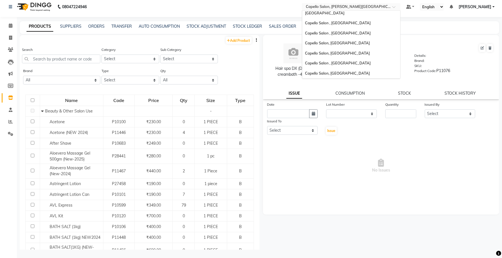
scroll to position [117, 0]
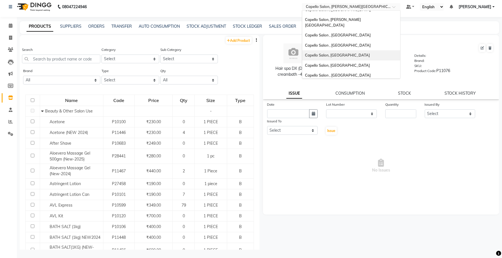
click at [350, 53] on span "Capello Salon, Bilaspur" at bounding box center [337, 55] width 65 height 5
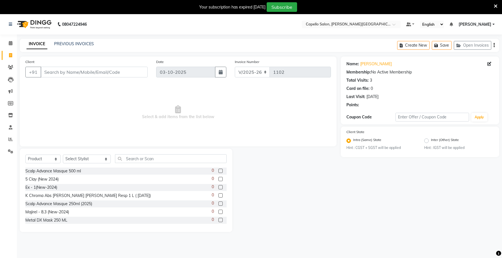
select select "777"
select select "product"
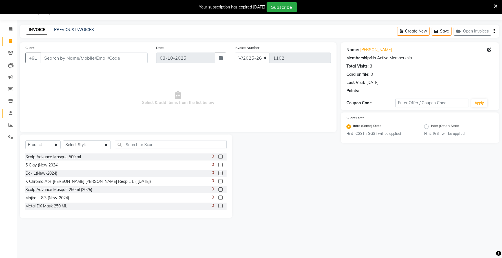
scroll to position [14, 0]
drag, startPoint x: 9, startPoint y: 112, endPoint x: 312, endPoint y: 43, distance: 310.4
click at [9, 112] on icon at bounding box center [11, 113] width 4 height 4
click at [7, 126] on span at bounding box center [11, 125] width 10 height 6
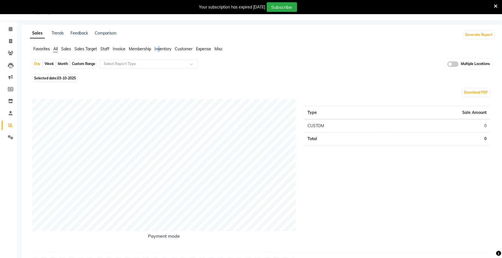
click at [160, 50] on span "Inventory" at bounding box center [163, 48] width 17 height 5
click at [159, 61] on div "Select Report Type" at bounding box center [149, 63] width 99 height 9
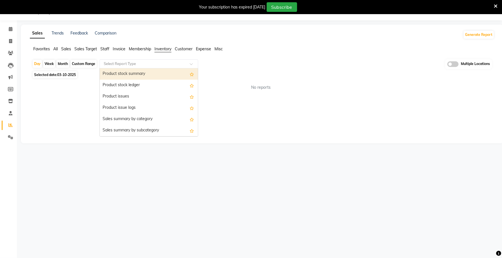
click at [143, 75] on div "Product stock summary" at bounding box center [149, 73] width 98 height 11
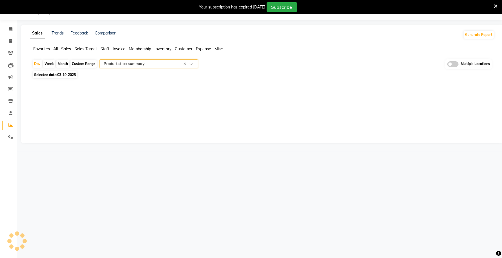
select select "full_report"
select select "csv"
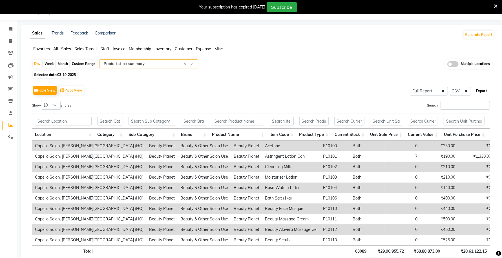
click at [485, 91] on button "Export" at bounding box center [482, 91] width 16 height 10
click at [5, 99] on link "Inventory" at bounding box center [9, 100] width 14 height 9
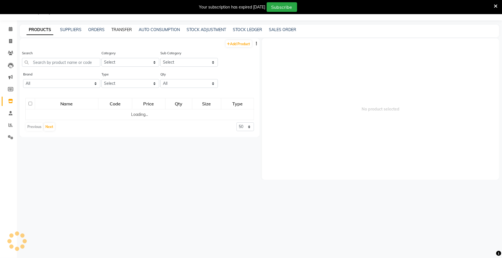
click at [125, 28] on link "TRANSFER" at bounding box center [121, 29] width 21 height 5
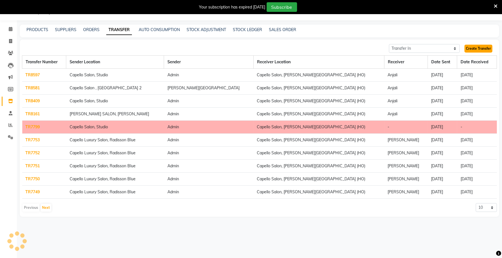
click at [480, 49] on link "Create Transfer" at bounding box center [479, 49] width 28 height 8
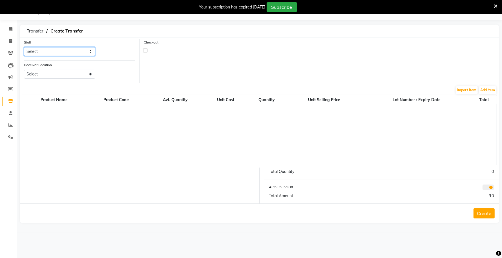
drag, startPoint x: 51, startPoint y: 50, endPoint x: 52, endPoint y: 53, distance: 3.4
click at [51, 50] on select "Select Accounts Achal Kaithwas Aishwariya Anjali Anjali Walde Ankita Naitam Cap…" at bounding box center [59, 51] width 71 height 9
select select "13583"
click at [24, 47] on select "Select Accounts Achal Kaithwas Aishwariya Anjali Anjali Walde Ankita Naitam Cap…" at bounding box center [59, 51] width 71 height 9
click at [56, 75] on select "Select Capello Salon, Betul Naisha Salon, Zingabai Takli Capello Salon, Uslapur…" at bounding box center [59, 74] width 71 height 9
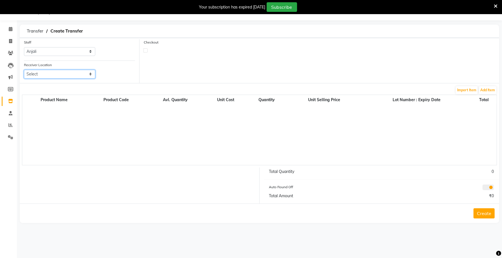
select select "1259"
click at [24, 70] on select "Select Capello Salon, Betul Naisha Salon, Zingabai Takli Capello Salon, Uslapur…" at bounding box center [59, 74] width 71 height 9
click at [146, 50] on label at bounding box center [146, 50] width 4 height 4
click at [146, 50] on input "checkbox" at bounding box center [146, 50] width 4 height 4
checkbox input "true"
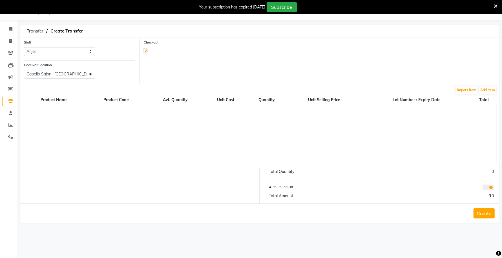
select select "true"
select select "997"
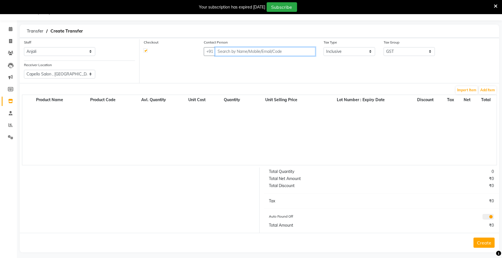
click at [236, 54] on input "text" at bounding box center [265, 51] width 100 height 9
click at [254, 53] on input "text" at bounding box center [265, 51] width 100 height 9
paste input "7263006777"
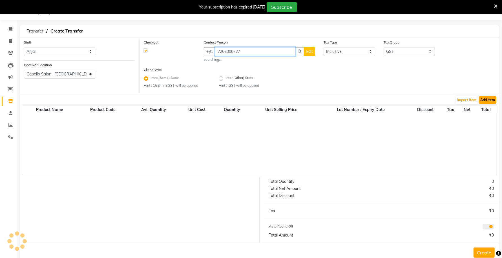
type input "7263006777"
click at [485, 99] on button "Add Item" at bounding box center [487, 100] width 17 height 8
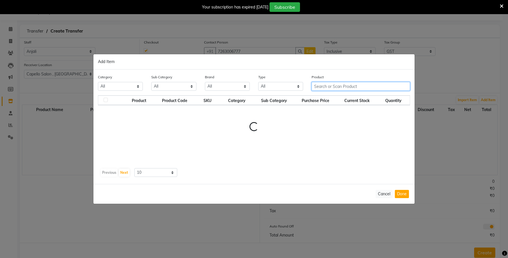
click at [326, 85] on input "text" at bounding box center [360, 86] width 98 height 9
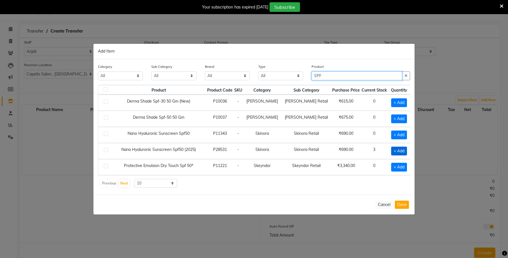
type input "SPF"
click at [391, 150] on span "+ Add" at bounding box center [399, 150] width 16 height 9
checkbox input "true"
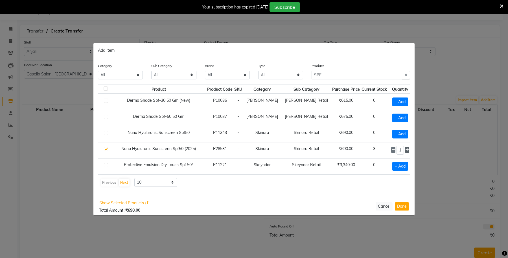
click at [405, 149] on icon at bounding box center [407, 150] width 4 height 4
type input "3"
click at [401, 206] on button "Done" at bounding box center [402, 206] width 14 height 8
select select "997"
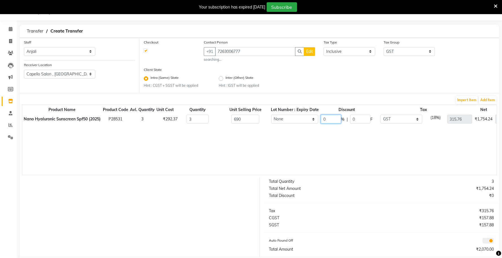
drag, startPoint x: 335, startPoint y: 119, endPoint x: 305, endPoint y: 122, distance: 29.5
click at [307, 122] on tr "Nano Hyaluronic Sunscreen Spf50 (2025) P28531 3 ₹292.37 3 690 None 0 % | 0 F No…" at bounding box center [283, 119] width 522 height 12
type input "3"
type input "30"
type input "207"
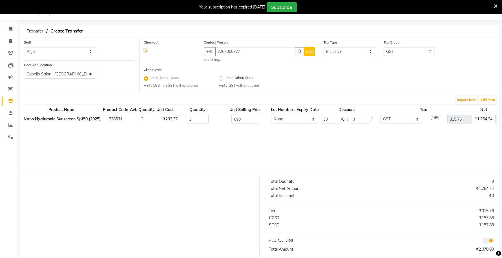
type input "221.03"
type input "1449"
click at [304, 134] on div "Product Name Product Code Avl. Quantity Unit Cost Quantity Unit Selling Price L…" at bounding box center [259, 139] width 475 height 71
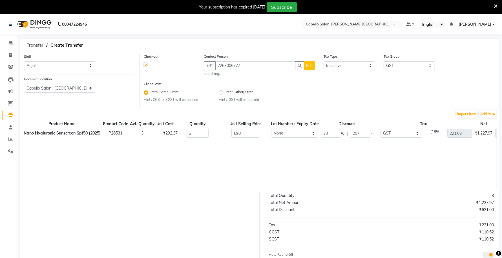
click at [313, 67] on span "Edit" at bounding box center [309, 65] width 7 height 5
select select "22"
select select "male"
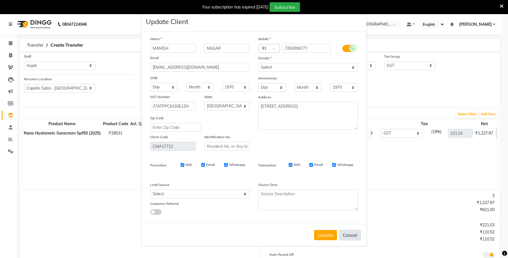
click at [352, 232] on button "Cancel" at bounding box center [350, 234] width 22 height 11
select select
select select "null"
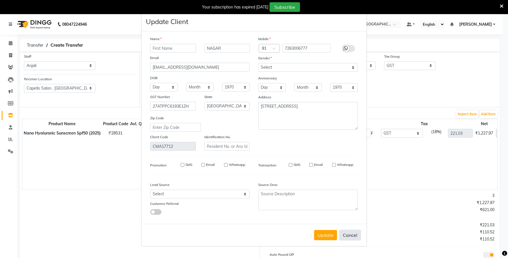
select select
checkbox input "false"
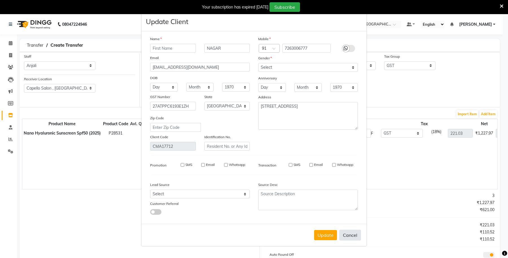
checkbox input "false"
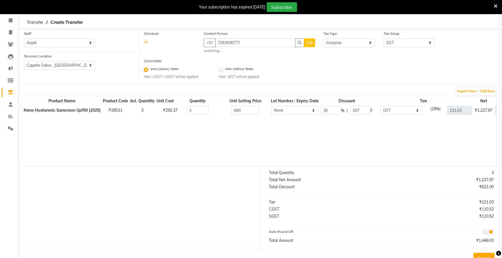
scroll to position [41, 0]
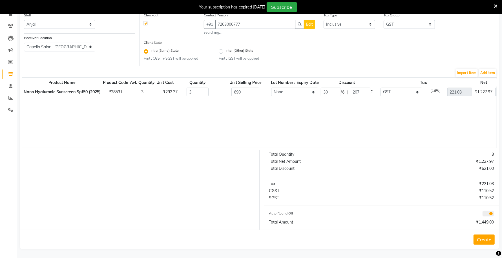
click at [485, 242] on button "Create" at bounding box center [484, 239] width 21 height 10
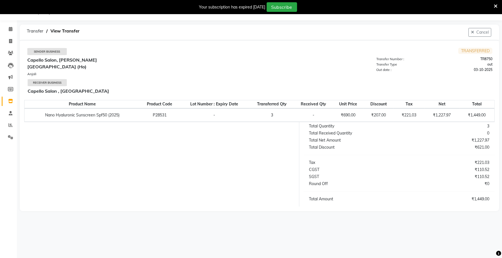
click at [3, 98] on link "Inventory" at bounding box center [9, 100] width 14 height 9
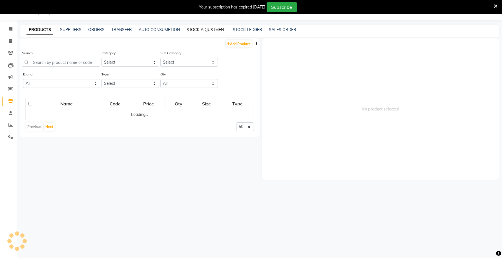
click at [209, 32] on link "STOCK ADJUSTMENT" at bounding box center [206, 29] width 39 height 5
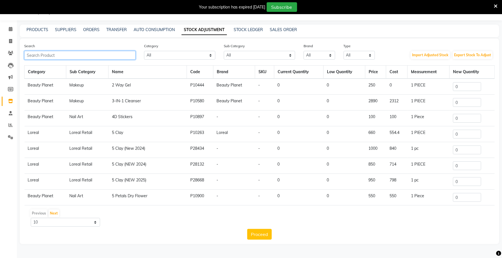
click at [56, 58] on input "text" at bounding box center [79, 55] width 111 height 9
paste input "Cleansing Milk(new-2024)"
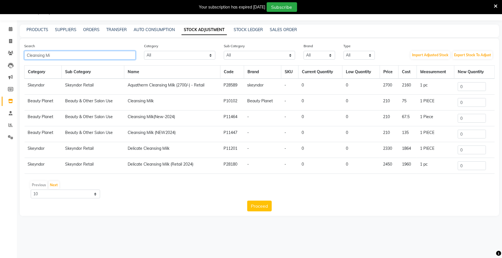
type input "Cleansing Mi"
drag, startPoint x: 477, startPoint y: 116, endPoint x: 446, endPoint y: 119, distance: 30.9
click at [446, 119] on tr "Beauty Planet Beauty & Other Salon Use Cleansing Milk(New-2024) P11464 - - 0 0 …" at bounding box center [260, 118] width 470 height 16
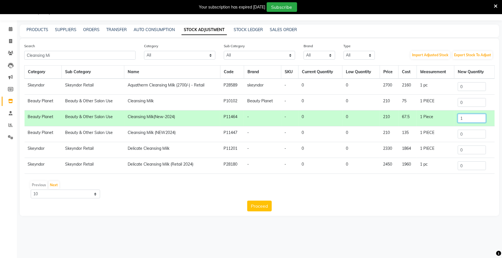
drag, startPoint x: 459, startPoint y: 119, endPoint x: 437, endPoint y: 122, distance: 22.1
click at [437, 122] on tr "Beauty Planet Beauty & Other Salon Use Cleansing Milk(New-2024) P11464 - - 0 0 …" at bounding box center [260, 118] width 470 height 16
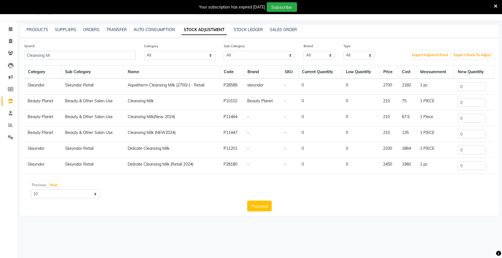
click at [307, 199] on div "Category Sub Category Name Code Brand SKU Current Quantity Low Quantity Price C…" at bounding box center [259, 138] width 471 height 146
drag, startPoint x: 469, startPoint y: 120, endPoint x: 457, endPoint y: 121, distance: 11.6
click at [458, 121] on td "0" at bounding box center [475, 118] width 40 height 16
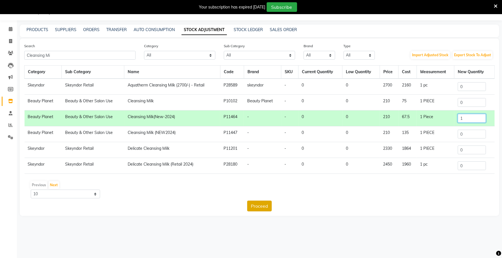
type input "1"
click at [261, 205] on button "Proceed" at bounding box center [259, 205] width 25 height 11
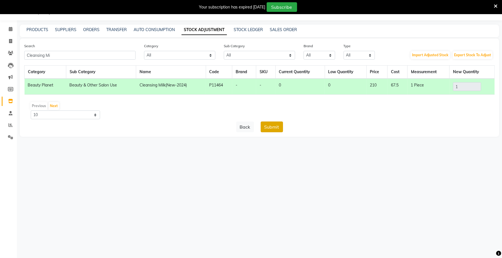
click at [273, 127] on button "Submit" at bounding box center [272, 126] width 22 height 11
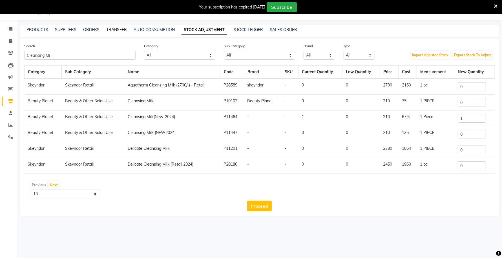
click at [112, 28] on link "TRANSFER" at bounding box center [116, 29] width 21 height 5
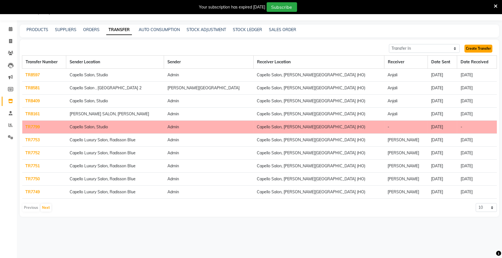
click at [482, 49] on link "Create Transfer" at bounding box center [479, 49] width 28 height 8
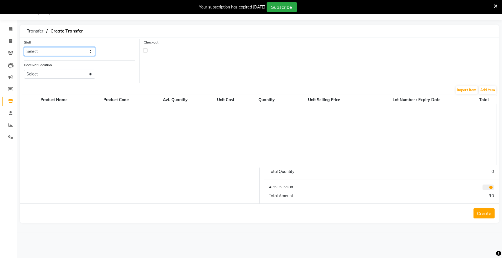
click at [54, 50] on select "Select Accounts Achal Kaithwas Aishwariya Anjali Anjali Walde Ankita Naitam Cap…" at bounding box center [59, 51] width 71 height 9
select select "13583"
click at [24, 47] on select "Select Accounts Achal Kaithwas Aishwariya Anjali Anjali Walde Ankita Naitam Cap…" at bounding box center [59, 51] width 71 height 9
click at [56, 72] on select "Select Capello Salon, Betul Naisha Salon, Zingabai Takli Capello Salon, Uslapur…" at bounding box center [59, 74] width 71 height 9
select select "1256"
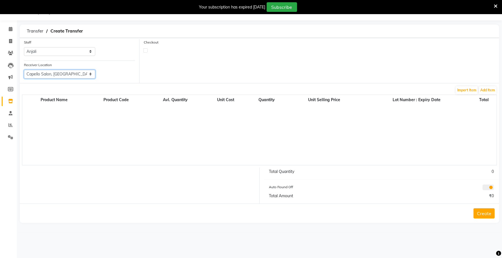
click at [24, 70] on select "Select Capello Salon, Betul Naisha Salon, Zingabai Takli Capello Salon, Uslapur…" at bounding box center [59, 74] width 71 height 9
click at [145, 48] on label at bounding box center [146, 50] width 4 height 4
click at [145, 48] on input "checkbox" at bounding box center [146, 50] width 4 height 4
checkbox input "true"
select select "true"
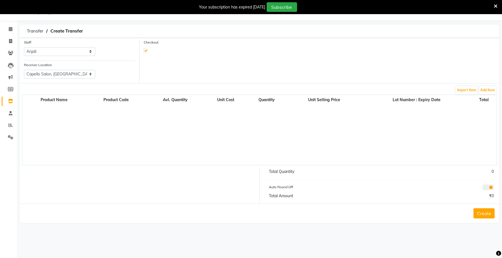
select select "997"
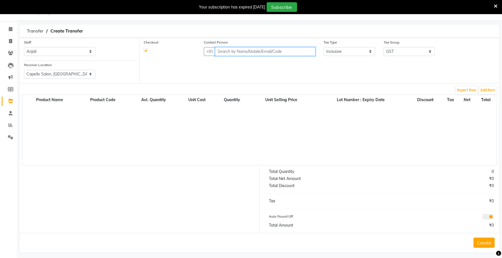
click at [226, 51] on input "text" at bounding box center [265, 51] width 100 height 9
click at [259, 54] on input "text" at bounding box center [265, 51] width 100 height 9
paste input "9607783777"
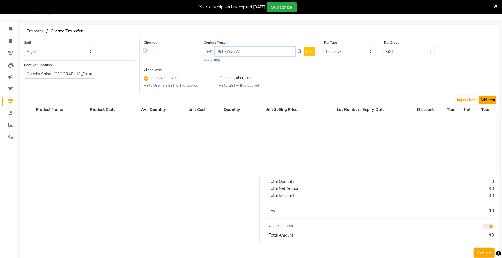
type input "9607783777"
click at [492, 99] on button "Add Item" at bounding box center [487, 100] width 17 height 8
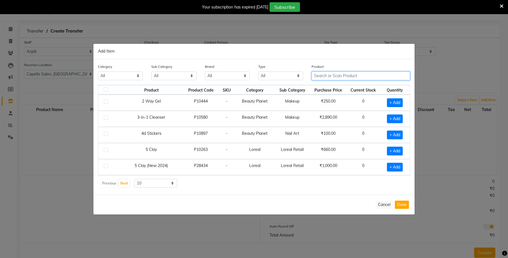
click at [350, 75] on input "text" at bounding box center [360, 75] width 98 height 9
type input "n"
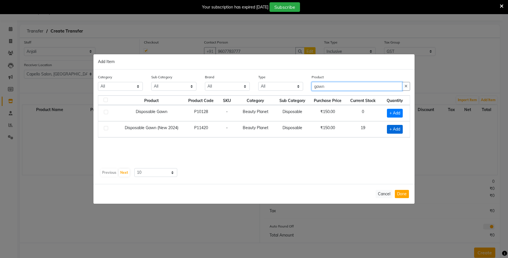
type input "gawn"
click at [393, 126] on span "+ Add" at bounding box center [395, 129] width 16 height 9
checkbox input "true"
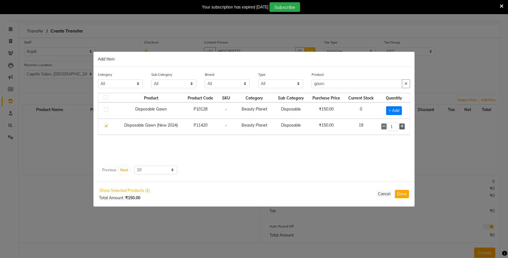
click at [400, 124] on icon at bounding box center [402, 126] width 4 height 4
type input "2"
drag, startPoint x: 335, startPoint y: 83, endPoint x: 302, endPoint y: 88, distance: 33.1
click at [302, 88] on div "Category All Keramelon Skin Makeup Personal Care Appliances Beard Beauty Planet…" at bounding box center [254, 81] width 320 height 21
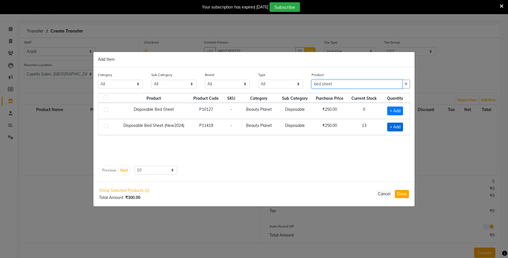
type input "bed sheet"
click at [396, 126] on span "+ Add" at bounding box center [395, 126] width 16 height 9
checkbox input "true"
click at [400, 126] on span at bounding box center [402, 126] width 5 height 6
type input "2"
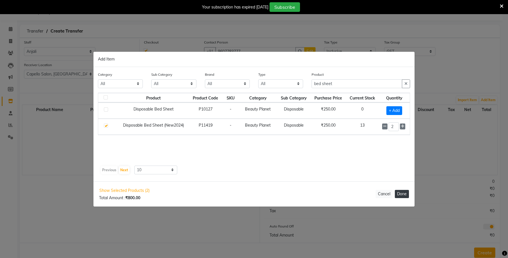
click at [405, 192] on button "Done" at bounding box center [402, 194] width 14 height 8
select select "1118"
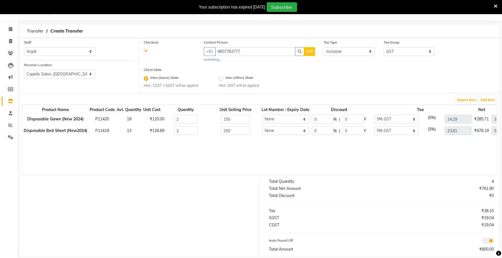
click at [309, 54] on button "Edit" at bounding box center [309, 51] width 11 height 9
select select "22"
select select "male"
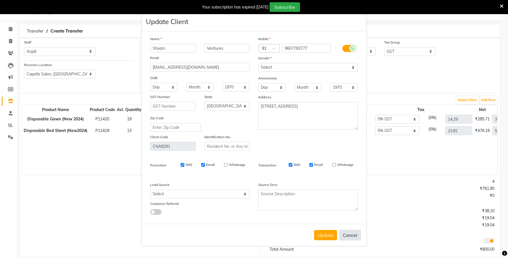
click at [356, 235] on button "Cancel" at bounding box center [350, 234] width 22 height 11
select select
select select "null"
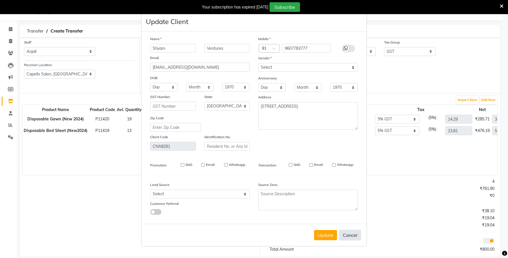
select select
checkbox input "false"
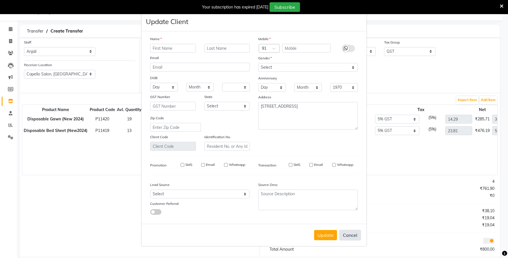
checkbox input "false"
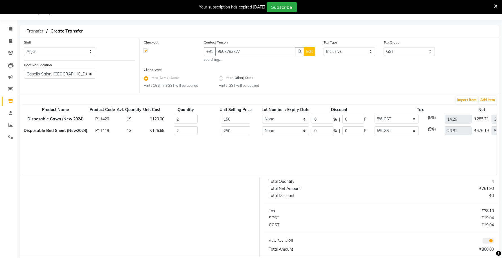
click at [491, 95] on div "Import Item Add Item" at bounding box center [259, 99] width 475 height 9
click at [484, 99] on button "Add Item" at bounding box center [487, 100] width 17 height 8
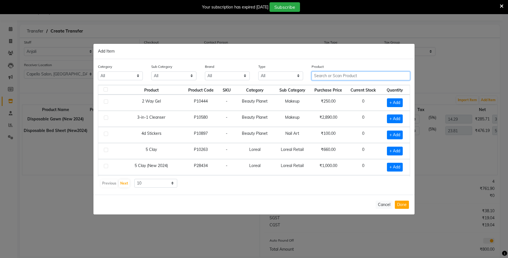
click at [331, 76] on input "text" at bounding box center [360, 75] width 98 height 9
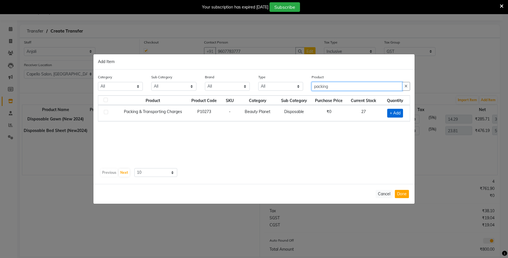
type input "packing"
drag, startPoint x: 394, startPoint y: 113, endPoint x: 394, endPoint y: 130, distance: 16.6
click at [394, 113] on span "+ Add" at bounding box center [395, 113] width 16 height 9
checkbox input "true"
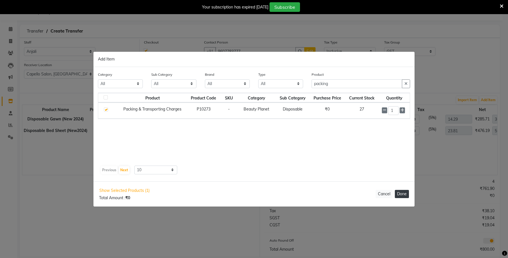
click at [399, 195] on button "Done" at bounding box center [402, 194] width 14 height 8
select select "997"
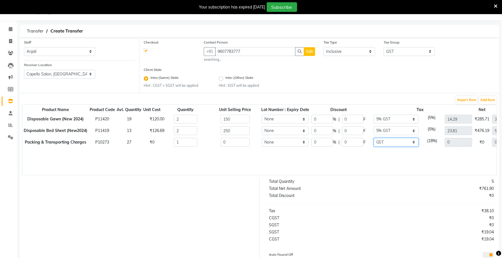
drag, startPoint x: 396, startPoint y: 137, endPoint x: 398, endPoint y: 145, distance: 7.7
click at [398, 138] on select "None GST 5% IGST (18%) IGST (5%) IGST (12%) 12% GST 5% GST GST" at bounding box center [396, 142] width 45 height 9
select select
click at [375, 138] on select "None GST 5% IGST (18%) IGST (5%) IGST (12%) 12% GST 5% GST GST" at bounding box center [396, 142] width 45 height 9
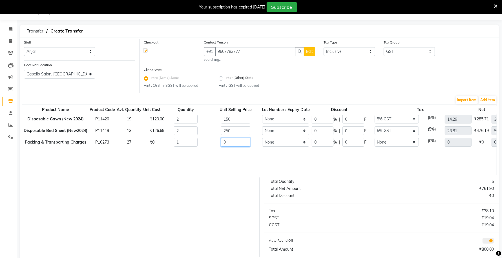
drag, startPoint x: 229, startPoint y: 142, endPoint x: 195, endPoint y: 144, distance: 34.7
click at [195, 144] on tr "Packing & Transporting Charges P10273 27 ₹0 1 0 None 0 % | 0 F None GST 5% IGST…" at bounding box center [283, 142] width 522 height 12
type input "350"
click at [209, 153] on div "Product Name Product Code Avl. Quantity Unit Cost Quantity Unit Selling Price L…" at bounding box center [259, 139] width 475 height 71
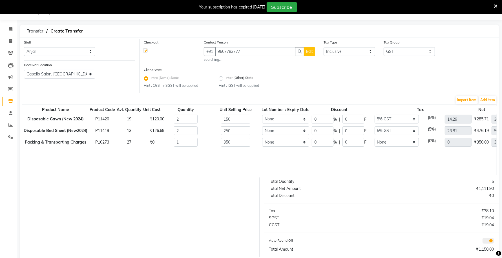
click at [314, 51] on button "Edit" at bounding box center [309, 51] width 11 height 9
select select "22"
select select "male"
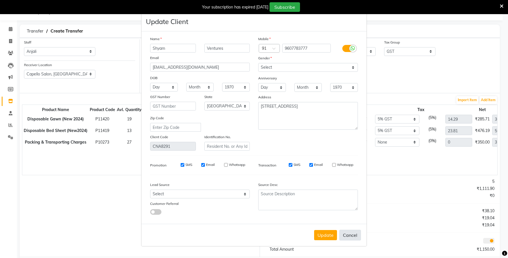
click at [355, 234] on button "Cancel" at bounding box center [350, 234] width 22 height 11
select select
select select "null"
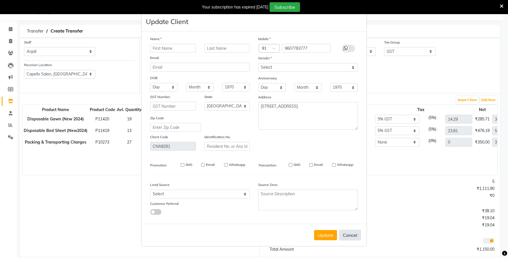
select select
checkbox input "false"
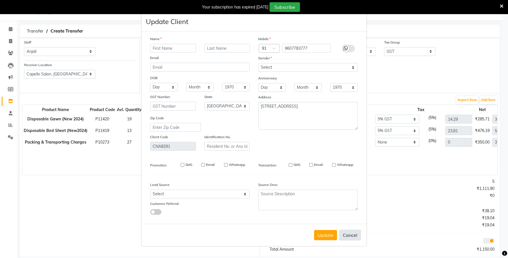
checkbox input "false"
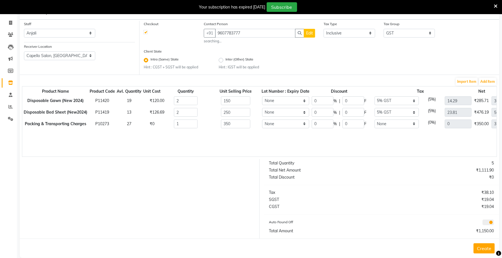
scroll to position [41, 0]
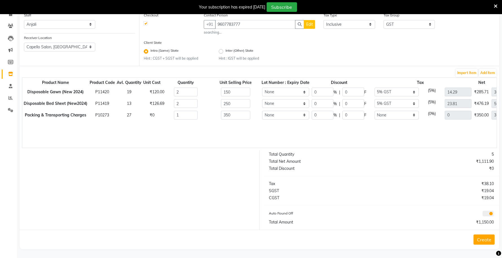
click at [307, 27] on button "Edit" at bounding box center [309, 24] width 11 height 9
select select "22"
select select "male"
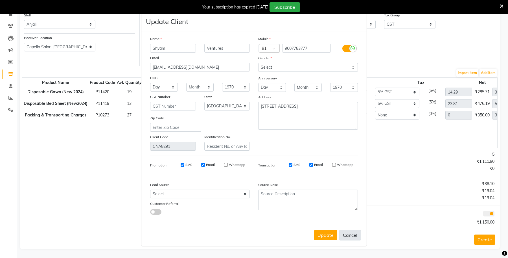
click at [350, 234] on button "Cancel" at bounding box center [350, 234] width 22 height 11
select select
select select "null"
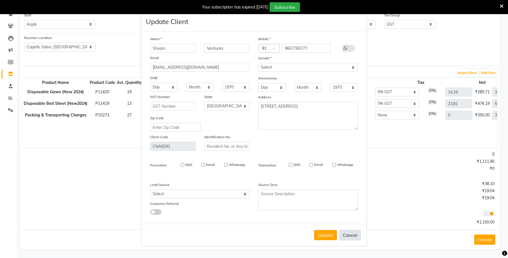
select select
checkbox input "false"
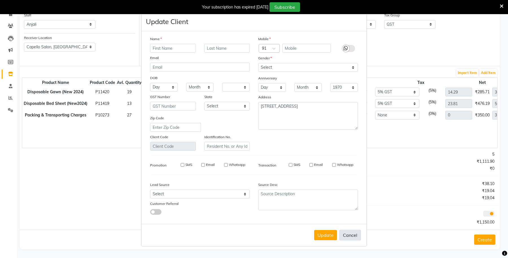
checkbox input "false"
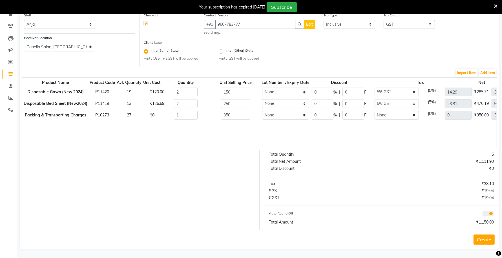
click at [488, 234] on button "Create" at bounding box center [484, 239] width 21 height 10
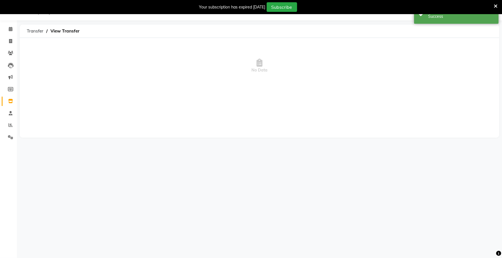
scroll to position [14, 0]
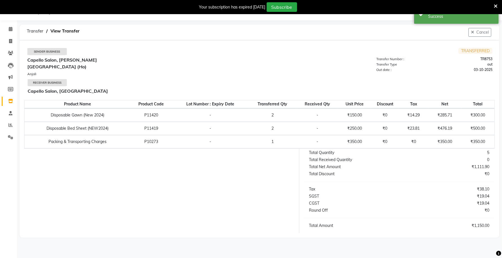
click at [16, 40] on li "Invoice" at bounding box center [8, 41] width 17 height 12
click at [9, 40] on icon at bounding box center [10, 41] width 3 height 4
select select "service"
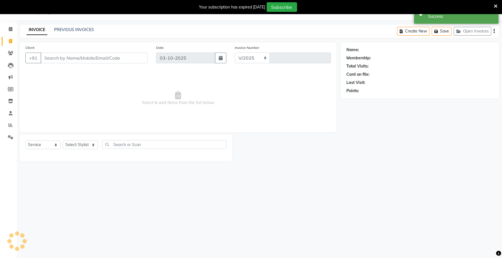
select select "777"
type input "1107"
click at [79, 29] on link "PREVIOUS INVOICES" at bounding box center [74, 29] width 40 height 5
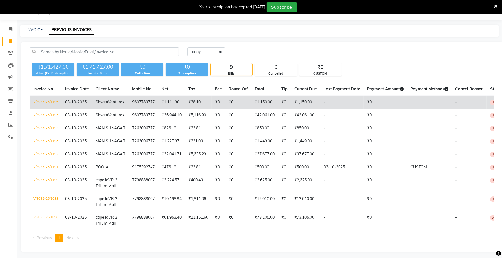
click at [54, 103] on td "V/2025-26/1106" at bounding box center [46, 102] width 32 height 13
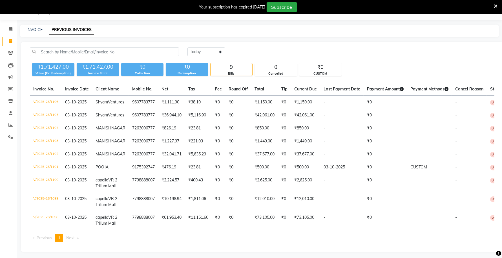
click at [41, 119] on td "V/2025-26/1105" at bounding box center [46, 115] width 32 height 13
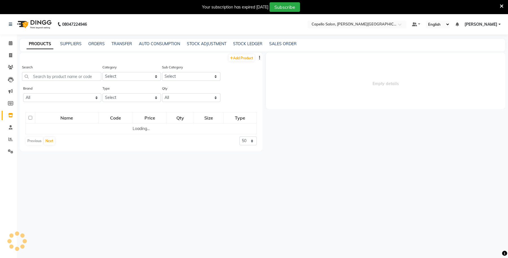
select select
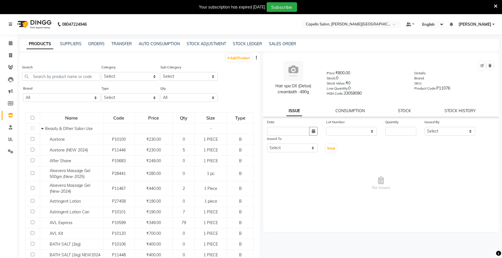
click at [496, 5] on icon at bounding box center [496, 6] width 4 height 5
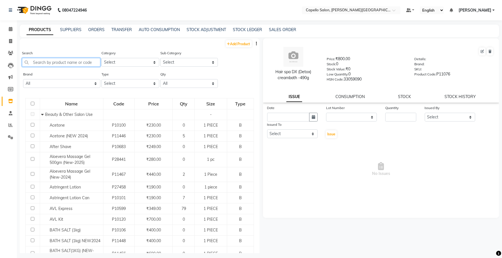
click at [57, 61] on input "text" at bounding box center [61, 62] width 78 height 9
click at [118, 30] on link "TRANSFER" at bounding box center [121, 29] width 21 height 5
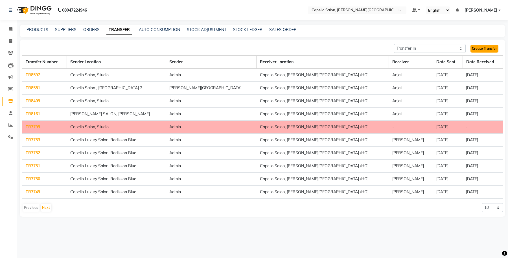
click at [479, 45] on link "Create Transfer" at bounding box center [484, 49] width 28 height 8
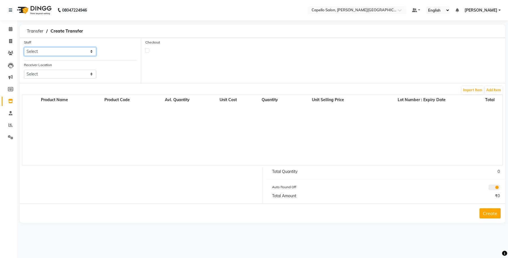
click at [74, 52] on select "Select Accounts Achal Kaithwas Aishwariya Anjali Anjali Walde Ankita Naitam Cap…" at bounding box center [60, 51] width 72 height 9
select select "13583"
click at [24, 47] on select "Select Accounts Achal Kaithwas Aishwariya Anjali Anjali Walde Ankita Naitam Cap…" at bounding box center [60, 51] width 72 height 9
click at [51, 76] on select "Select Capello Salon, Betul Naisha Salon, Zingabai Takli Capello Salon, Uslapur…" at bounding box center [60, 74] width 72 height 9
click at [62, 74] on select "Select Capello Salon, Betul Naisha Salon, Zingabai Takli Capello Salon, Uslapur…" at bounding box center [60, 74] width 72 height 9
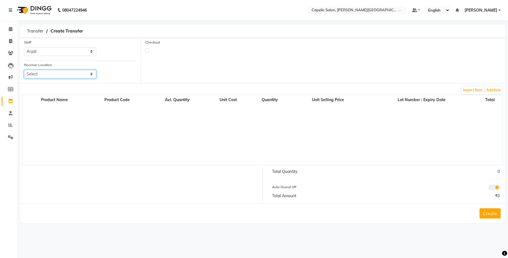
select select "1259"
click at [24, 70] on select "Select Capello Salon, Betul Naisha Salon, Zingabai Takli Capello Salon, Uslapur…" at bounding box center [60, 74] width 72 height 9
click at [147, 49] on label at bounding box center [147, 50] width 4 height 4
click at [147, 49] on input "checkbox" at bounding box center [147, 50] width 4 height 4
checkbox input "true"
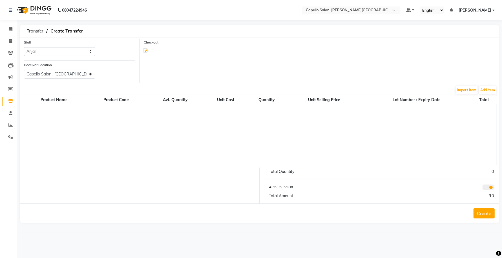
select select "true"
select select "997"
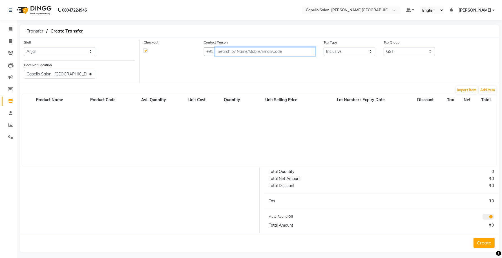
click at [253, 47] on input "text" at bounding box center [265, 51] width 100 height 9
click at [250, 53] on input "text" at bounding box center [265, 51] width 100 height 9
paste input "7263006777"
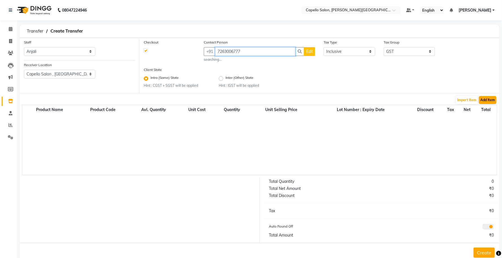
type input "7263006777"
click at [491, 99] on button "Add Item" at bounding box center [487, 100] width 17 height 8
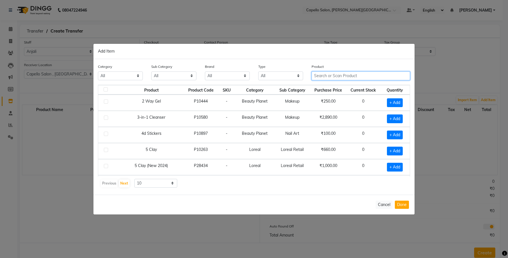
click at [336, 75] on input "text" at bounding box center [360, 75] width 98 height 9
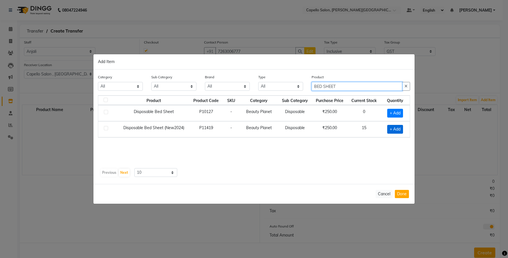
type input "BED SHEET"
click at [391, 127] on span "+ Add" at bounding box center [395, 129] width 16 height 9
checkbox input "true"
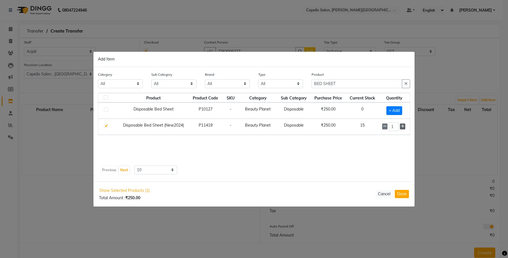
click at [400, 126] on span at bounding box center [402, 126] width 5 height 6
type input "2"
click at [407, 195] on button "Done" at bounding box center [402, 194] width 14 height 8
select select "1118"
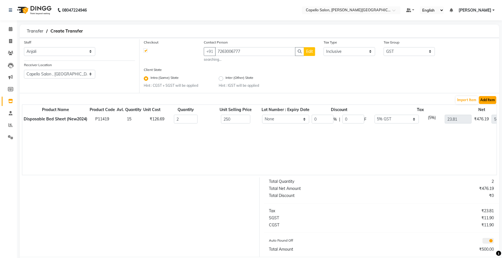
click at [484, 101] on button "Add Item" at bounding box center [487, 100] width 17 height 8
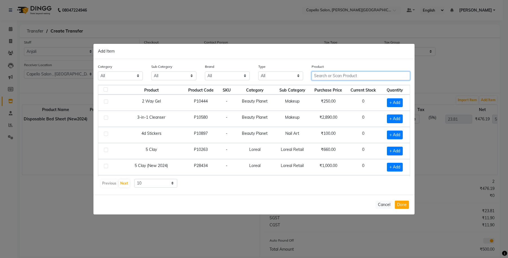
click at [328, 75] on input "text" at bounding box center [360, 75] width 98 height 9
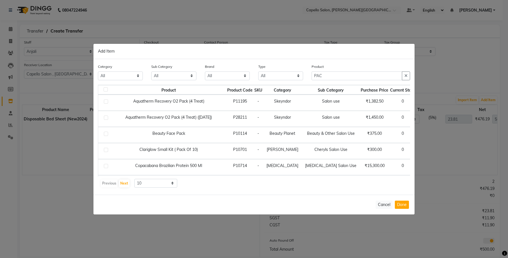
click at [226, 133] on td "P10114" at bounding box center [239, 135] width 27 height 16
click at [333, 78] on input "PAC" at bounding box center [356, 75] width 91 height 9
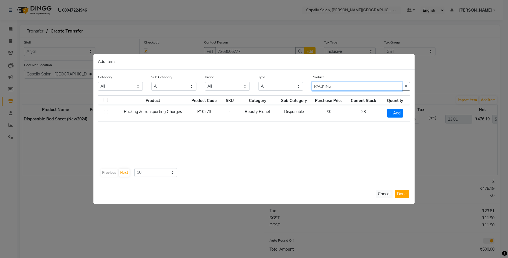
type input "PACKING"
click at [304, 115] on td "Disposable" at bounding box center [294, 113] width 34 height 16
click at [397, 116] on span "+ Add" at bounding box center [395, 113] width 16 height 9
checkbox input "true"
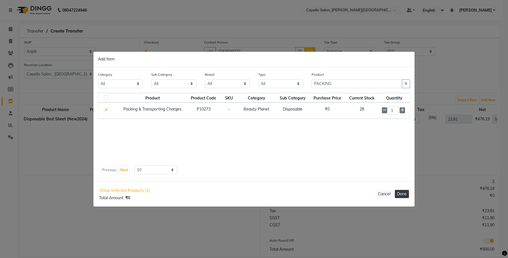
click at [403, 197] on button "Done" at bounding box center [402, 194] width 14 height 8
select select "997"
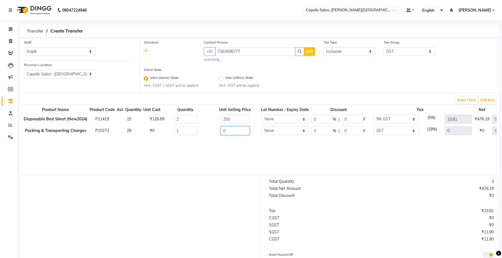
drag, startPoint x: 239, startPoint y: 129, endPoint x: 210, endPoint y: 134, distance: 29.3
click at [210, 134] on div "0" at bounding box center [235, 130] width 56 height 9
type input "350"
type input "53.39"
type input "350"
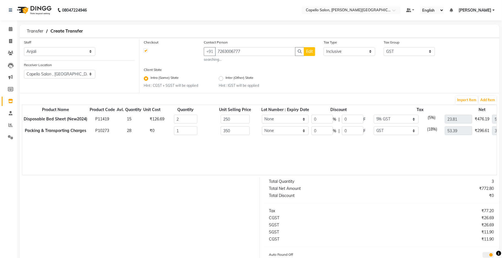
click at [217, 148] on div "Product Name Product Code Avl. Quantity Unit Cost Quantity Unit Selling Price L…" at bounding box center [259, 139] width 475 height 71
drag, startPoint x: 403, startPoint y: 131, endPoint x: 398, endPoint y: 134, distance: 6.1
click at [403, 131] on select "None GST 5% IGST (18%) IGST (5%) IGST (12%) 12% GST 5% GST GST" at bounding box center [396, 130] width 45 height 9
select select
click at [375, 126] on select "None GST 5% IGST (18%) IGST (5%) IGST (12%) 12% GST 5% GST GST" at bounding box center [396, 130] width 45 height 9
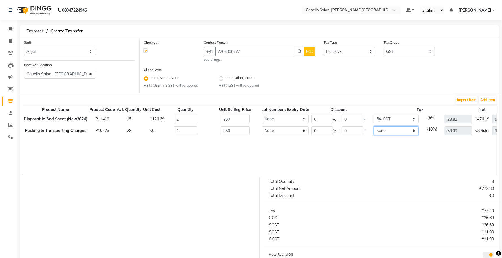
type input "0"
click at [295, 156] on div "Product Name Product Code Avl. Quantity Unit Cost Quantity Unit Selling Price L…" at bounding box center [259, 139] width 475 height 71
click at [310, 54] on button "Edit" at bounding box center [309, 51] width 11 height 9
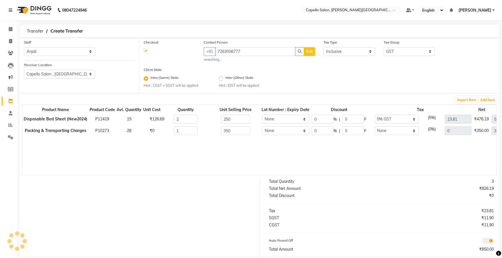
select select "22"
select select "male"
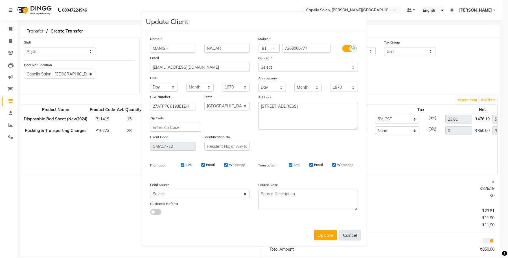
click at [354, 232] on button "Cancel" at bounding box center [350, 234] width 22 height 11
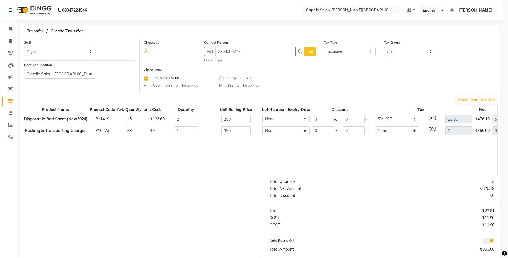
select select
select select "null"
select select
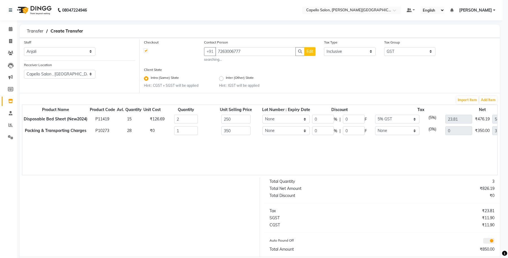
select select
checkbox input "false"
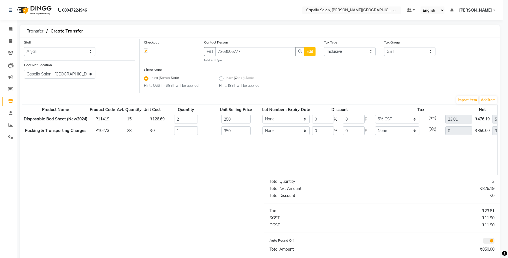
checkbox input "false"
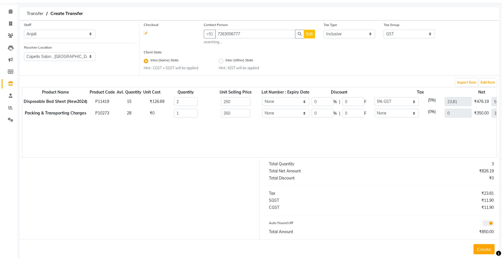
scroll to position [27, 0]
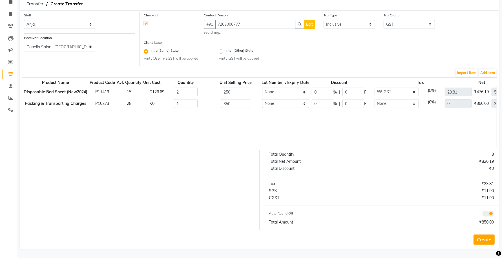
click at [480, 239] on button "Create" at bounding box center [484, 239] width 21 height 10
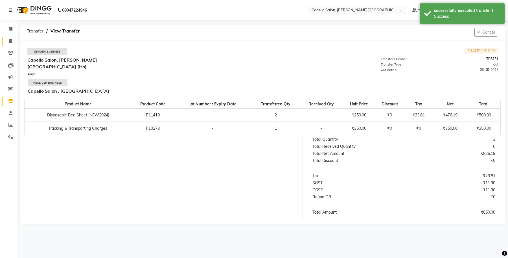
click at [1, 36] on li "Invoice" at bounding box center [8, 41] width 17 height 12
click at [2, 39] on link "Invoice" at bounding box center [9, 41] width 14 height 9
select select "service"
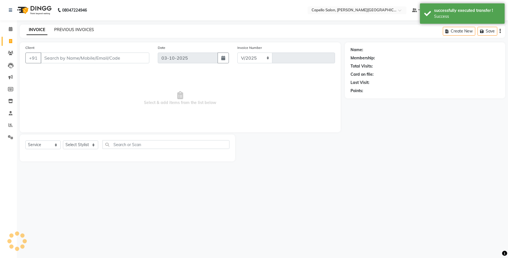
select select "777"
type input "1105"
click at [67, 28] on link "PREVIOUS INVOICES" at bounding box center [74, 29] width 40 height 5
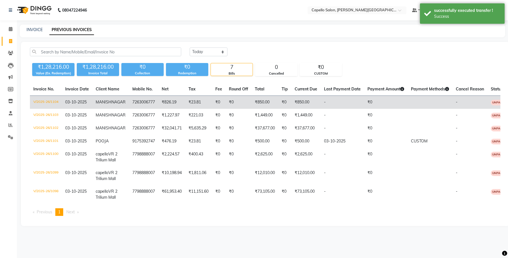
click at [44, 104] on td "V/2025-26/1104" at bounding box center [46, 102] width 32 height 13
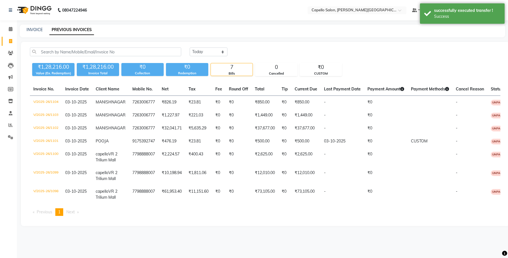
click at [57, 122] on td "V/2025-26/1103" at bounding box center [46, 115] width 32 height 13
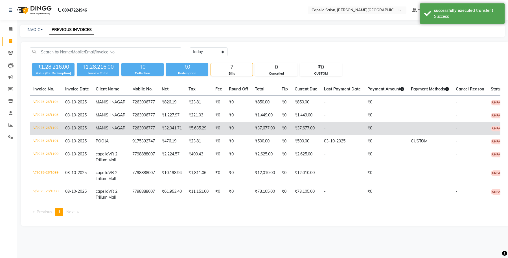
click at [47, 135] on td "V/2025-26/1102" at bounding box center [46, 128] width 32 height 13
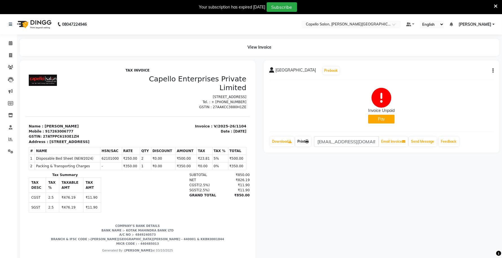
click at [304, 138] on link "Print" at bounding box center [304, 142] width 16 height 10
click at [308, 145] on link "Print" at bounding box center [304, 142] width 16 height 10
click at [237, 197] on div "₹850.00" at bounding box center [234, 194] width 32 height 5
copy div "850.00"
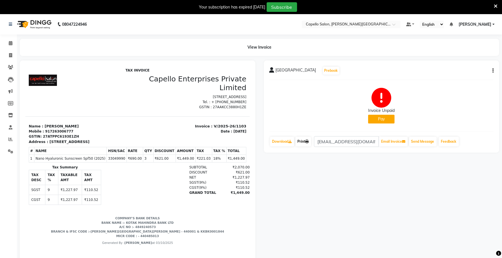
click at [304, 142] on link "Print" at bounding box center [304, 142] width 16 height 10
click at [303, 141] on link "Print" at bounding box center [304, 142] width 16 height 10
click at [304, 142] on link "Print" at bounding box center [304, 142] width 16 height 10
click at [236, 195] on div "₹1,449.00" at bounding box center [234, 192] width 32 height 5
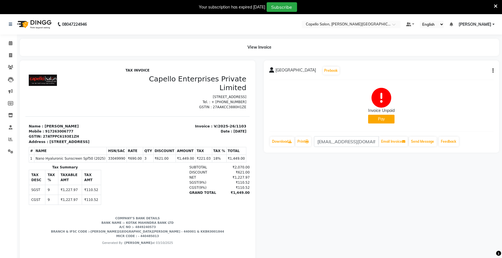
copy div "1,449.00"
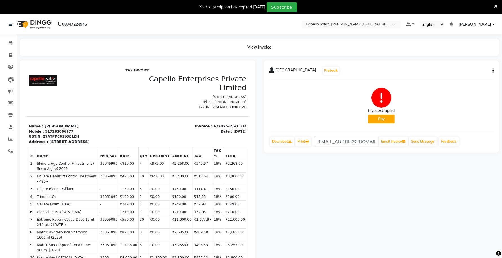
click at [497, 5] on icon at bounding box center [496, 6] width 4 height 5
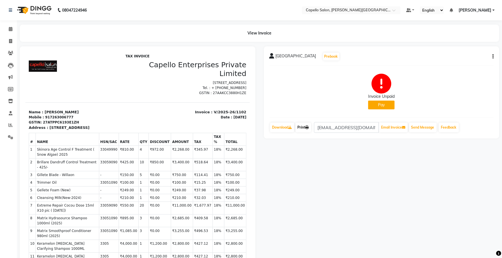
click at [304, 131] on link "Print" at bounding box center [304, 127] width 16 height 10
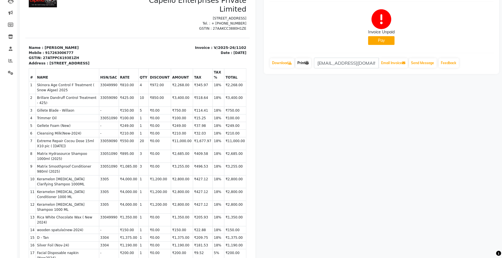
scroll to position [71, 0]
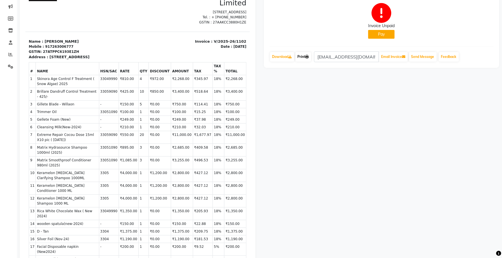
click at [303, 56] on link "Print" at bounding box center [304, 57] width 16 height 10
click at [303, 58] on link "Print" at bounding box center [304, 57] width 16 height 10
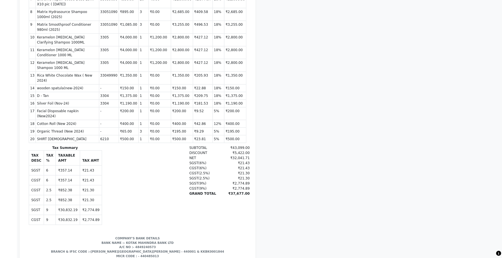
scroll to position [228, 0]
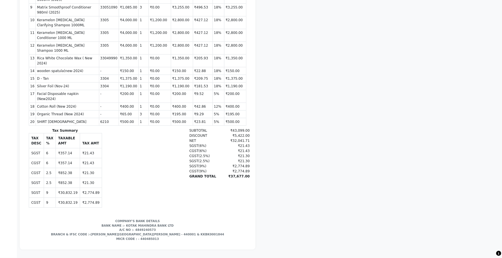
click at [236, 174] on div "₹37,677.00" at bounding box center [234, 176] width 32 height 5
copy div "37,677.00"
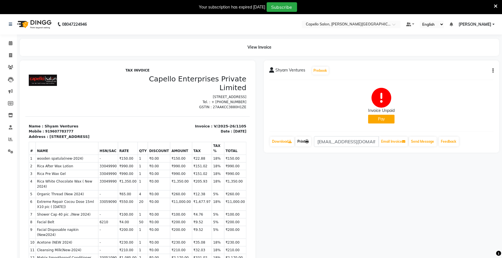
click at [303, 142] on link "Print" at bounding box center [304, 142] width 16 height 10
click at [306, 140] on link "Print" at bounding box center [304, 142] width 16 height 10
click at [309, 141] on icon at bounding box center [307, 141] width 3 height 3
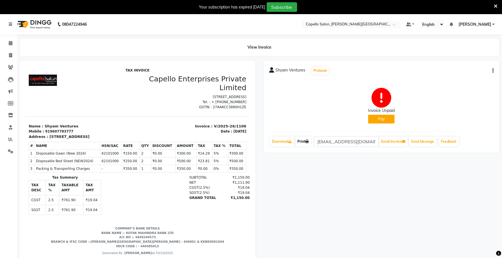
click at [308, 143] on icon at bounding box center [307, 141] width 3 height 3
click at [496, 4] on icon at bounding box center [496, 6] width 4 height 5
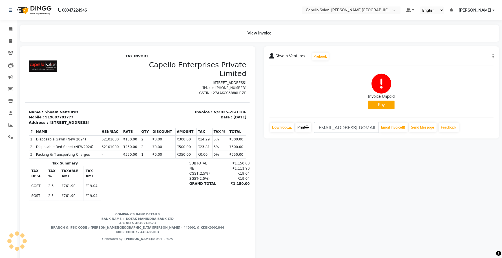
click at [305, 127] on link "Print" at bounding box center [304, 127] width 16 height 10
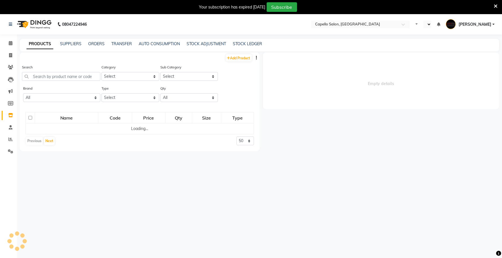
select select "en"
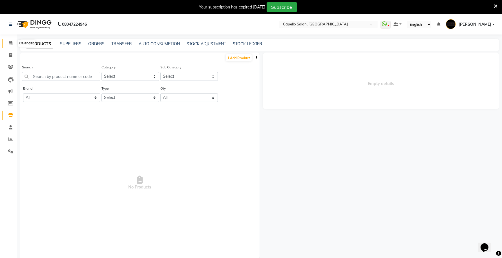
click at [9, 42] on icon at bounding box center [11, 43] width 4 height 4
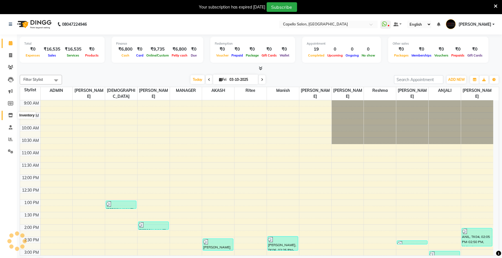
click at [10, 115] on icon at bounding box center [10, 115] width 5 height 4
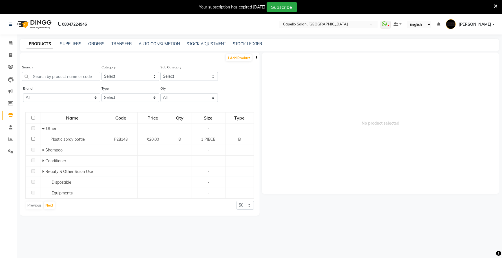
click at [496, 5] on icon at bounding box center [496, 6] width 4 height 5
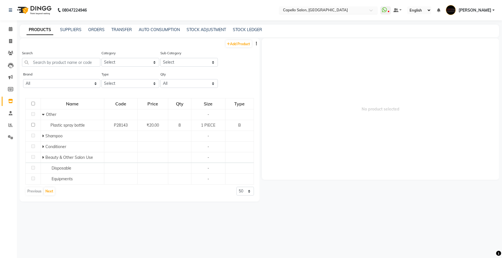
click at [337, 11] on input "text" at bounding box center [323, 11] width 82 height 6
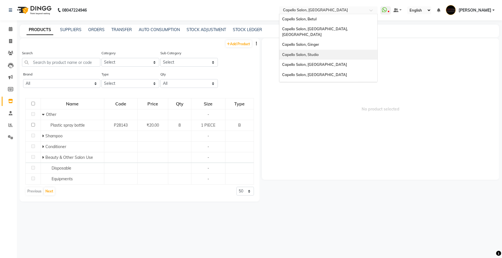
click at [319, 52] on span "Capello Salon, Studio" at bounding box center [300, 54] width 37 height 5
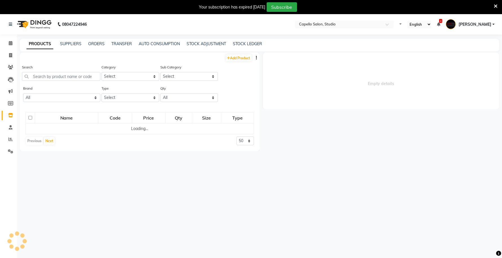
select select "en"
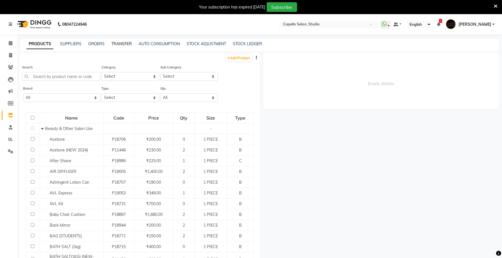
click at [121, 44] on link "TRANSFER" at bounding box center [121, 43] width 21 height 5
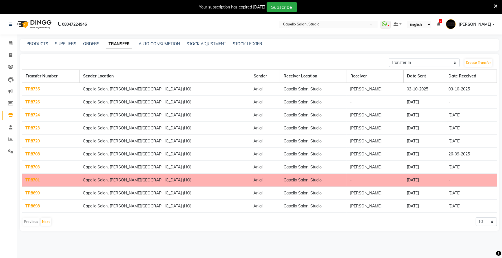
click at [30, 101] on link "TR8726" at bounding box center [33, 101] width 14 height 5
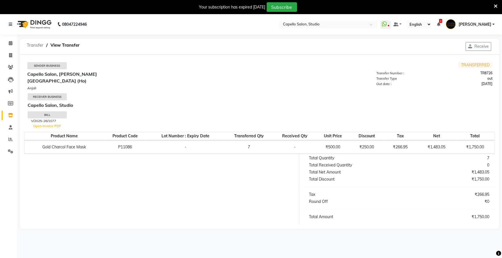
click at [34, 45] on span "Transfer" at bounding box center [35, 45] width 22 height 10
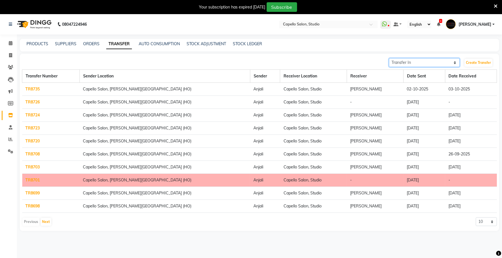
click at [427, 61] on select "Transfer In Transfer Out" at bounding box center [424, 62] width 71 height 9
select select "sender"
click at [389, 58] on select "Transfer In Transfer Out" at bounding box center [424, 62] width 71 height 9
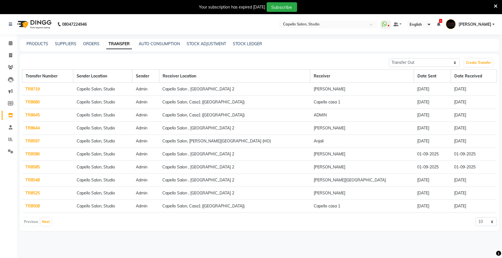
click at [31, 128] on link "TR8644" at bounding box center [33, 127] width 14 height 5
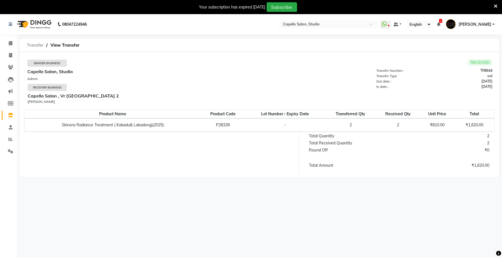
click at [33, 45] on span "Transfer" at bounding box center [35, 45] width 22 height 10
select select "sender"
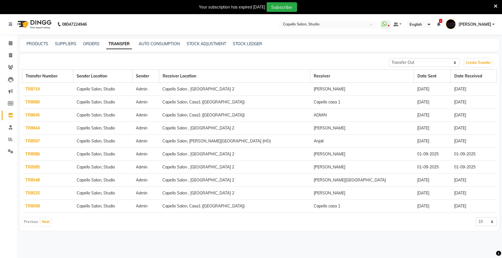
click at [27, 116] on link "TR8645" at bounding box center [33, 114] width 14 height 5
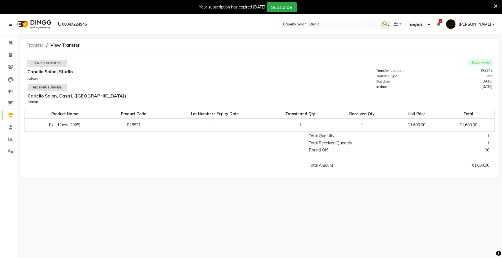
click at [31, 45] on span "Transfer" at bounding box center [35, 45] width 22 height 10
select select "sender"
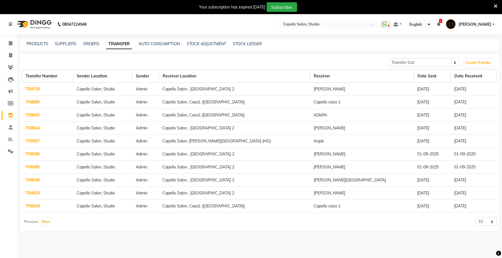
click at [26, 89] on link "TR8719" at bounding box center [33, 88] width 14 height 5
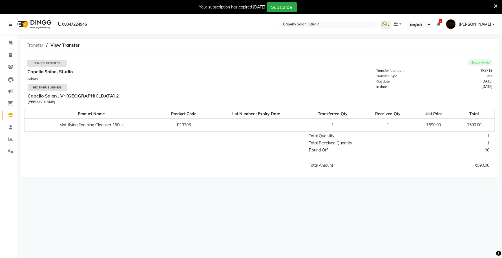
click at [40, 44] on span "Transfer" at bounding box center [35, 45] width 22 height 10
select select "sender"
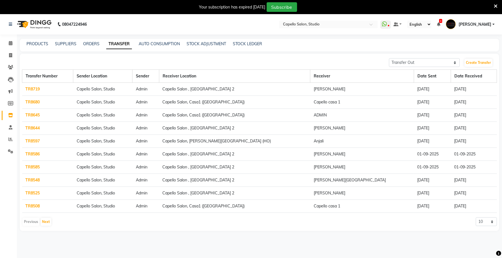
click at [36, 102] on link "TR8680" at bounding box center [33, 101] width 14 height 5
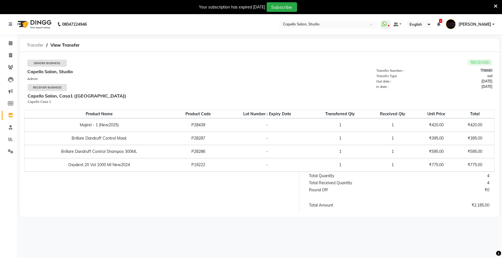
click at [30, 42] on span "Transfer" at bounding box center [35, 45] width 22 height 10
select select "sender"
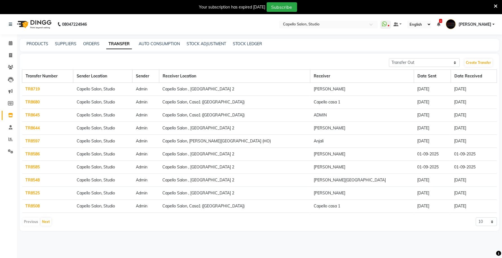
click at [31, 166] on link "TR8585" at bounding box center [33, 166] width 14 height 5
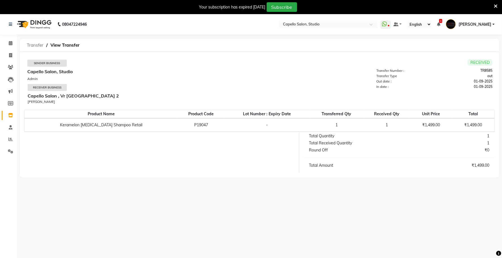
click at [36, 43] on span "Transfer" at bounding box center [35, 45] width 22 height 10
select select "sender"
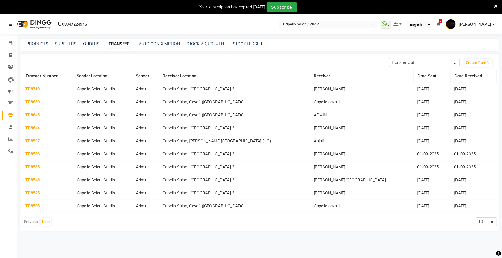
click at [26, 153] on link "TR8586" at bounding box center [33, 153] width 14 height 5
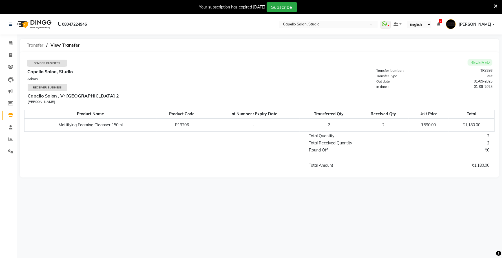
click at [32, 44] on span "Transfer" at bounding box center [35, 45] width 22 height 10
select select "sender"
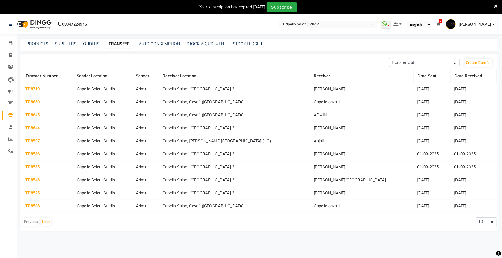
click at [31, 179] on link "TR8548" at bounding box center [33, 179] width 14 height 5
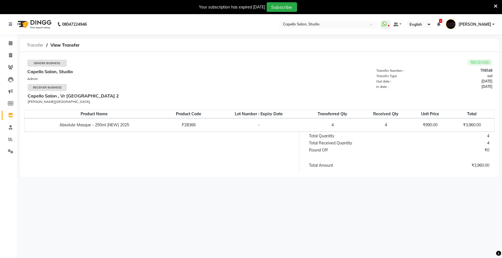
click at [34, 43] on span "Transfer" at bounding box center [35, 45] width 22 height 10
select select "sender"
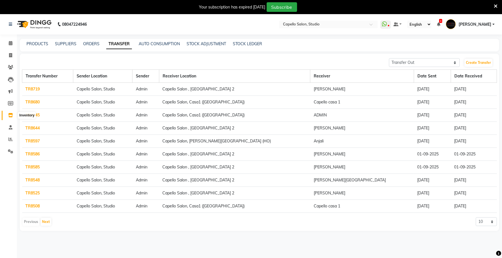
click at [12, 115] on icon at bounding box center [10, 115] width 5 height 4
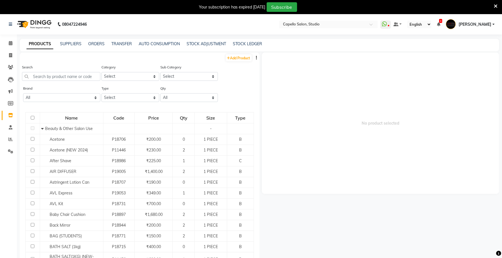
click at [497, 5] on icon at bounding box center [496, 6] width 4 height 5
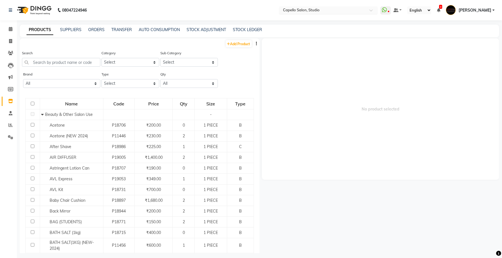
click at [313, 9] on input "text" at bounding box center [323, 11] width 82 height 6
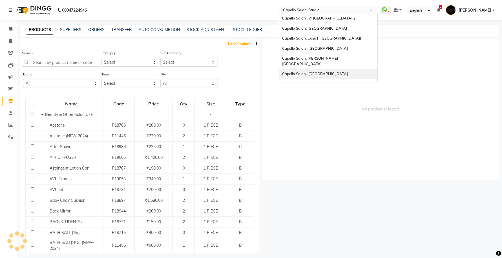
scroll to position [47, 0]
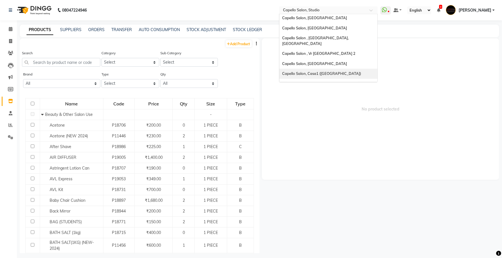
click at [325, 71] on span "Capello Salon, Casa1 ([GEOGRAPHIC_DATA])" at bounding box center [321, 73] width 79 height 5
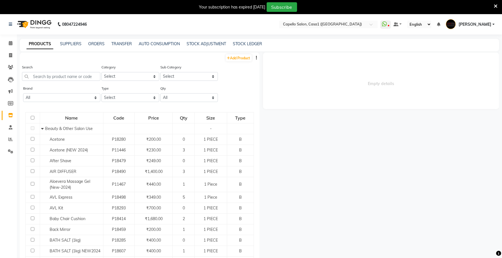
click at [495, 6] on icon at bounding box center [496, 6] width 4 height 5
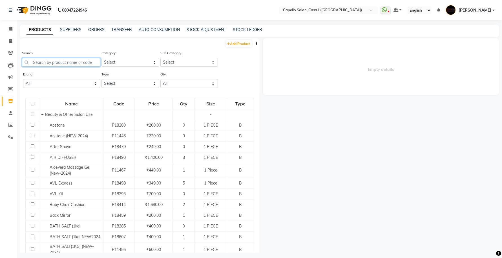
click at [77, 61] on input "text" at bounding box center [61, 62] width 78 height 9
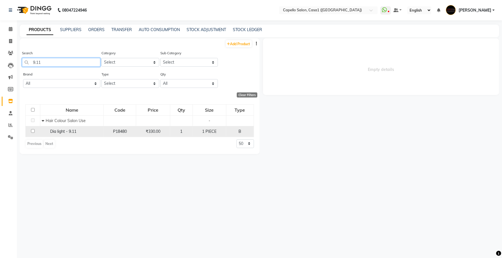
type input "9.11"
click at [67, 131] on span "Dia light - 9.11" at bounding box center [63, 131] width 26 height 5
select select
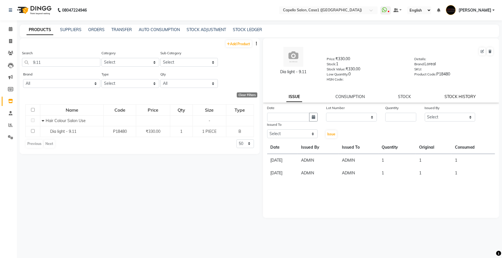
click at [463, 95] on link "STOCK HISTORY" at bounding box center [460, 96] width 31 height 5
select select "all"
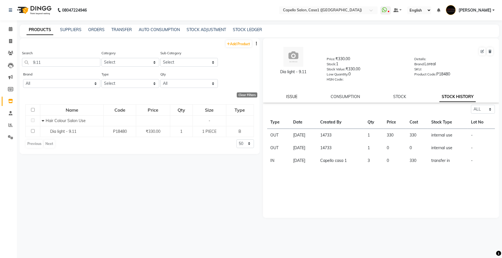
click at [290, 94] on link "ISSUE" at bounding box center [291, 96] width 11 height 5
select select
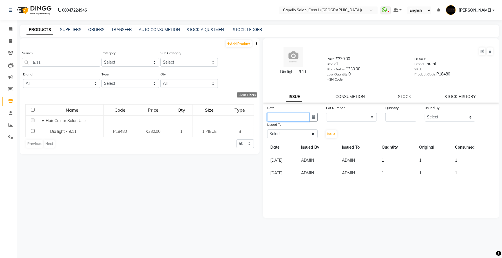
click at [304, 116] on input "text" at bounding box center [288, 117] width 43 height 9
select select "10"
select select "2025"
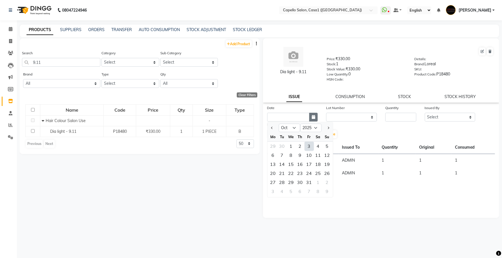
click at [315, 113] on button "button" at bounding box center [313, 117] width 8 height 9
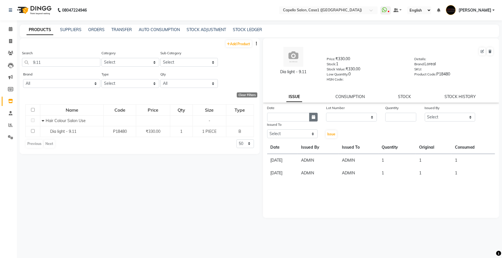
click at [316, 111] on div "Date" at bounding box center [292, 113] width 59 height 17
click at [316, 113] on button "button" at bounding box center [313, 117] width 8 height 9
select select "10"
select select "2025"
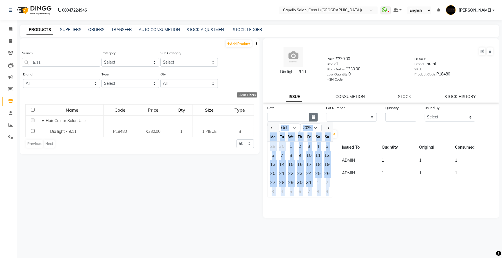
click at [314, 116] on icon "button" at bounding box center [313, 117] width 3 height 4
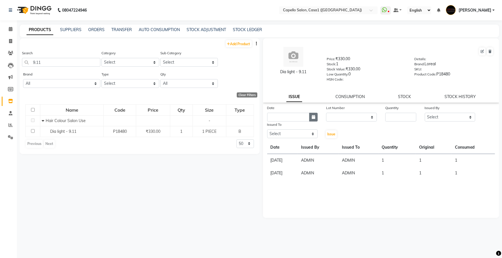
click at [314, 116] on icon "button" at bounding box center [313, 117] width 3 height 4
select select "10"
select select "2025"
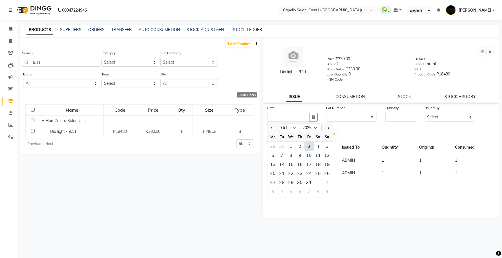
click at [315, 97] on div "ISSUE CONSUMPTION STOCK STOCK HISTORY" at bounding box center [381, 97] width 223 height 6
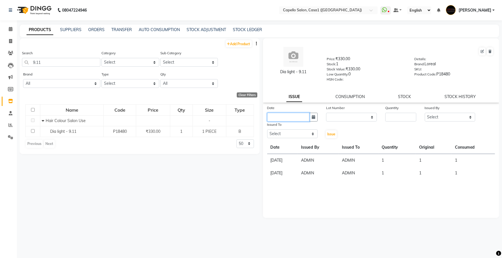
click at [291, 114] on input "text" at bounding box center [288, 117] width 43 height 9
select select "10"
select select "2025"
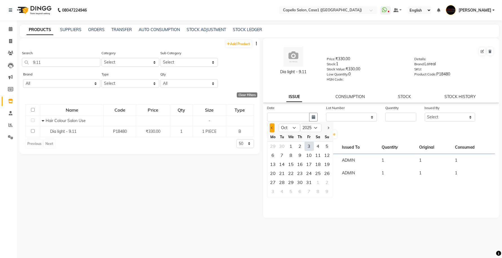
click at [272, 126] on span "Previous month" at bounding box center [272, 127] width 2 height 2
select select "9"
click at [273, 180] on div "29" at bounding box center [273, 182] width 9 height 9
type input "29-09-2025"
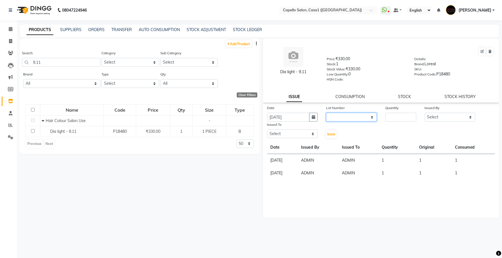
click at [356, 114] on select "None" at bounding box center [351, 117] width 51 height 9
select select "0: null"
click at [326, 113] on select "None" at bounding box center [351, 117] width 51 height 9
click at [397, 116] on input "number" at bounding box center [401, 117] width 31 height 9
type input "1"
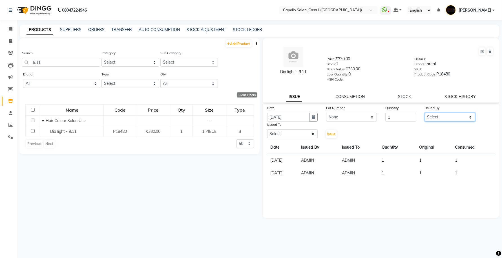
click at [441, 115] on select "Select aayush ADMIN Akash Chawale Capello casa 1 Harsh Nagture Mukesh Nisha Cho…" at bounding box center [450, 117] width 51 height 9
select select "14733"
click at [425, 113] on select "Select aayush ADMIN Akash Chawale Capello casa 1 Harsh Nagture Mukesh Nisha Cho…" at bounding box center [450, 117] width 51 height 9
click at [288, 133] on select "Select aayush ADMIN Akash Chawale Capello casa 1 Harsh Nagture Mukesh Nisha Cho…" at bounding box center [292, 133] width 51 height 9
select select "14733"
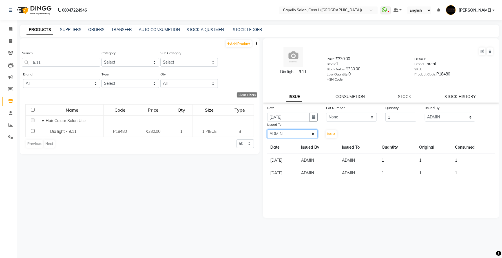
click at [267, 129] on select "Select aayush ADMIN Akash Chawale Capello casa 1 Harsh Nagture Mukesh Nisha Cho…" at bounding box center [292, 133] width 51 height 9
click at [332, 132] on span "Issue" at bounding box center [331, 134] width 8 height 4
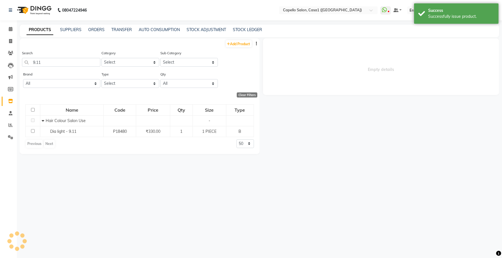
select select
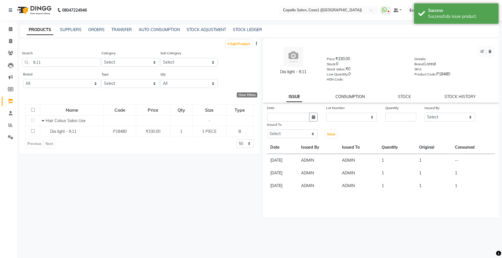
click at [349, 94] on link "CONSUMPTION" at bounding box center [350, 96] width 29 height 5
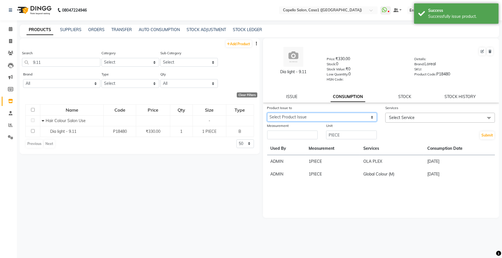
click at [347, 115] on select "Select Product Issue 2025-09-29, Issued to: ADMIN, Balance: 1" at bounding box center [322, 117] width 110 height 9
select select "1283375"
click at [267, 113] on select "Select Product Issue 2025-09-29, Issued to: ADMIN, Balance: 1" at bounding box center [322, 117] width 110 height 9
click at [413, 115] on span "Select Service" at bounding box center [402, 117] width 26 height 5
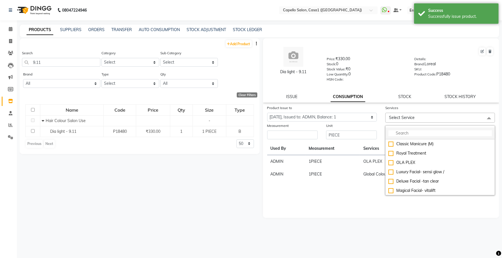
click at [415, 132] on input "multiselect-search" at bounding box center [441, 133] width 104 height 6
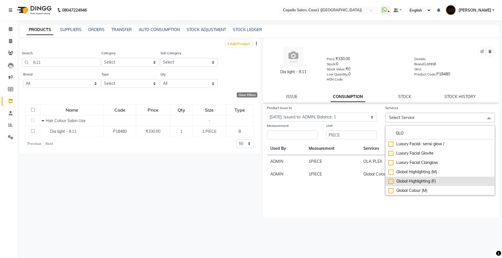
type input "GLO"
click at [418, 180] on div "Global Highlighting (F)" at bounding box center [441, 181] width 104 height 6
checkbox input "true"
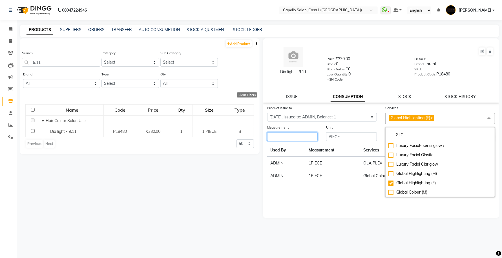
click at [289, 133] on input "number" at bounding box center [292, 136] width 51 height 9
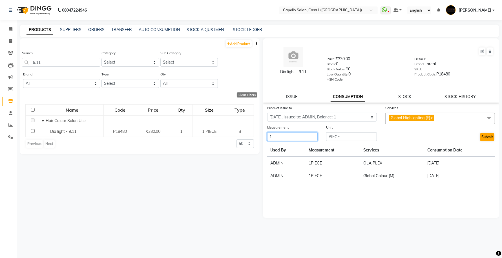
type input "1"
click at [489, 135] on button "Submit" at bounding box center [487, 137] width 14 height 8
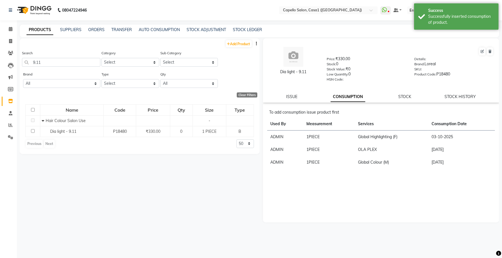
click at [460, 94] on div "STOCK HISTORY" at bounding box center [460, 97] width 31 height 6
click at [455, 94] on link "STOCK HISTORY" at bounding box center [460, 96] width 31 height 5
select select "all"
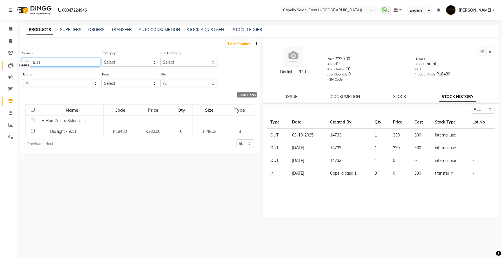
drag, startPoint x: 48, startPoint y: 66, endPoint x: 12, endPoint y: 67, distance: 36.4
click at [12, 67] on app-home "08047224946 Select Location × Capello Salon, Casa1 (Eternity Mall) WhatsApp Sta…" at bounding box center [251, 130] width 502 height 261
drag, startPoint x: 44, startPoint y: 62, endPoint x: 20, endPoint y: 68, distance: 24.1
click at [20, 68] on div "Search 12.7 Category Select Keramelon Skin Makeup Personal Care Appliances Bear…" at bounding box center [140, 60] width 240 height 21
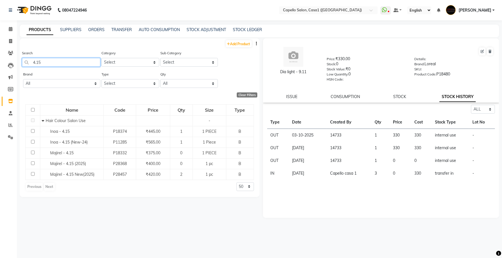
drag, startPoint x: 47, startPoint y: 59, endPoint x: 18, endPoint y: 61, distance: 28.3
click at [18, 61] on main "PRODUCTS SUPPLIERS ORDERS TRANSFER AUTO CONSUMPTION STOCK ADJUSTMENT STOCK LEDG…" at bounding box center [259, 143] width 485 height 237
drag, startPoint x: 46, startPoint y: 63, endPoint x: 24, endPoint y: 61, distance: 21.5
click at [24, 61] on input "5.35" at bounding box center [61, 62] width 78 height 9
type input "6.13"
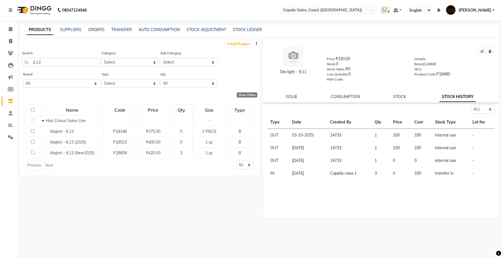
click at [336, 10] on input "text" at bounding box center [323, 11] width 82 height 6
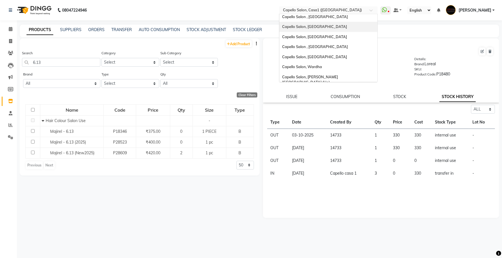
scroll to position [152, 0]
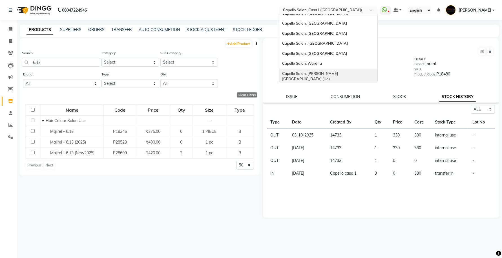
click at [335, 71] on span "Capello Salon, Tilak Nagar (Ho)" at bounding box center [310, 76] width 56 height 10
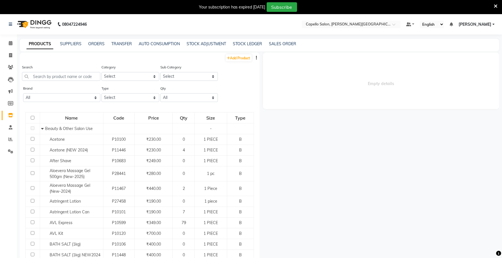
click at [496, 4] on icon at bounding box center [496, 6] width 4 height 5
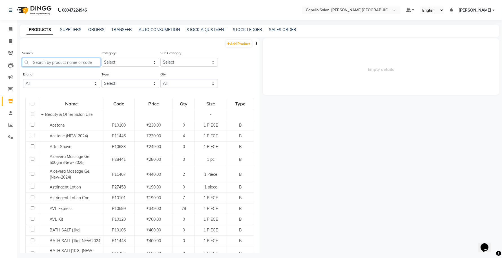
click at [78, 63] on input "text" at bounding box center [61, 62] width 78 height 9
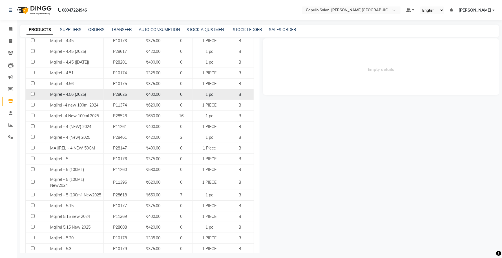
scroll to position [388, 0]
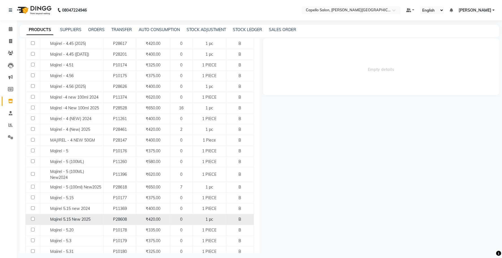
type input "MAJIREL"
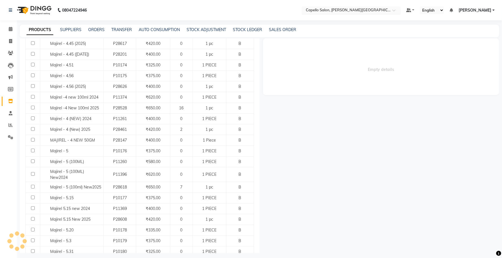
click at [356, 11] on input "text" at bounding box center [346, 11] width 82 height 6
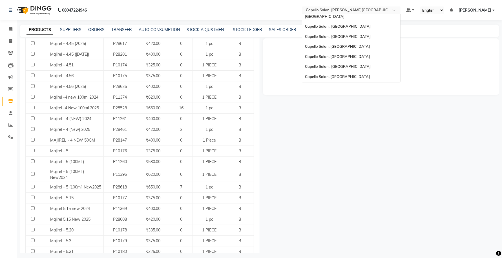
scroll to position [117, 0]
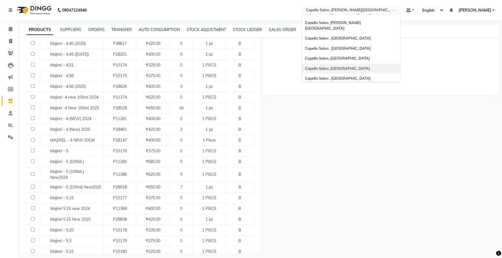
click at [336, 66] on span "Capello Salon, [GEOGRAPHIC_DATA]" at bounding box center [337, 68] width 65 height 5
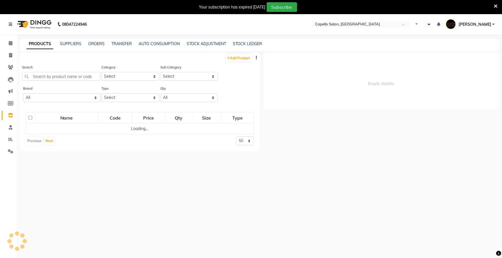
select select "en"
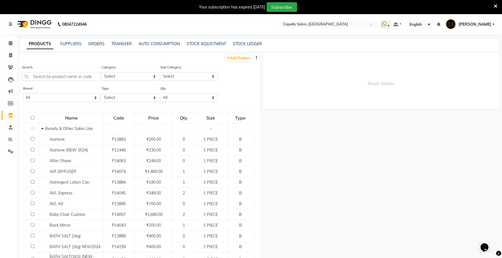
click at [496, 6] on icon at bounding box center [496, 6] width 4 height 5
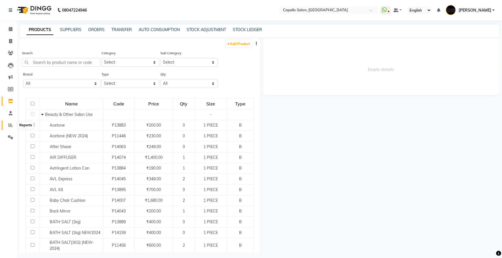
click at [7, 123] on span at bounding box center [11, 125] width 10 height 6
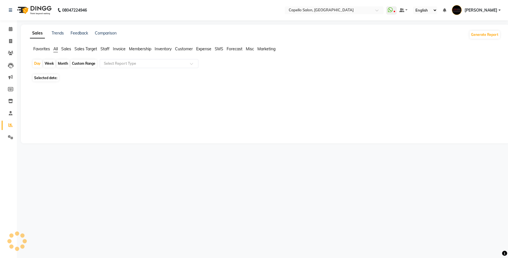
click at [167, 49] on span "Inventory" at bounding box center [163, 48] width 17 height 5
click at [155, 64] on input "text" at bounding box center [143, 64] width 81 height 6
click at [152, 63] on input "text" at bounding box center [143, 64] width 81 height 6
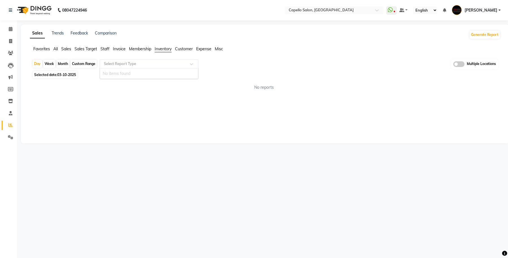
click at [182, 67] on input "text" at bounding box center [143, 64] width 81 height 6
click at [160, 50] on span "Inventory" at bounding box center [163, 48] width 17 height 5
click at [174, 64] on input "text" at bounding box center [143, 64] width 81 height 6
click at [8, 102] on icon at bounding box center [10, 101] width 5 height 4
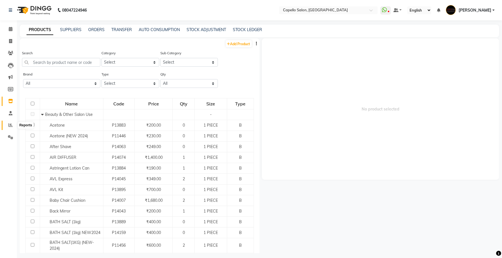
click at [13, 127] on span at bounding box center [11, 125] width 10 height 6
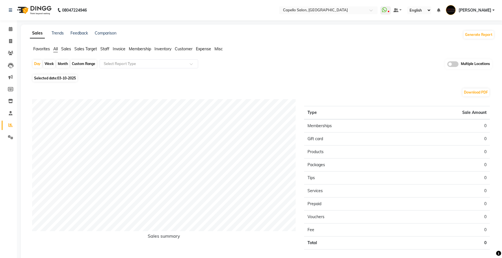
click at [162, 49] on span "Inventory" at bounding box center [163, 48] width 17 height 5
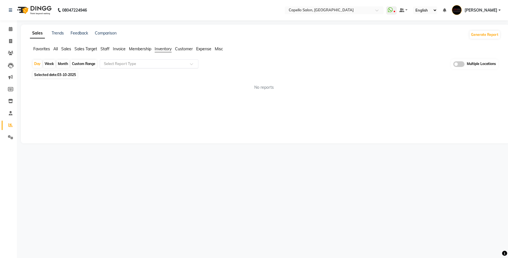
click at [164, 67] on div "Select Report Type" at bounding box center [149, 63] width 99 height 9
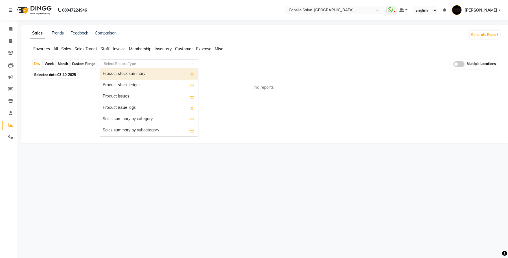
click at [163, 72] on div "Product stock summary" at bounding box center [149, 73] width 98 height 11
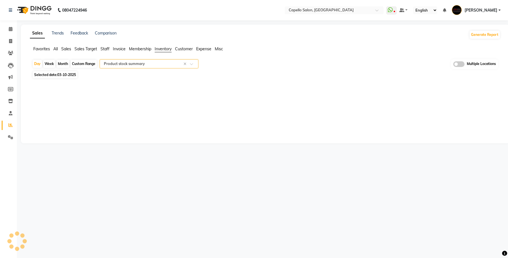
select select "full_report"
select select "csv"
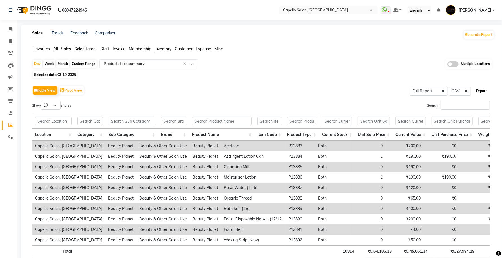
click at [487, 91] on button "Export" at bounding box center [482, 91] width 16 height 10
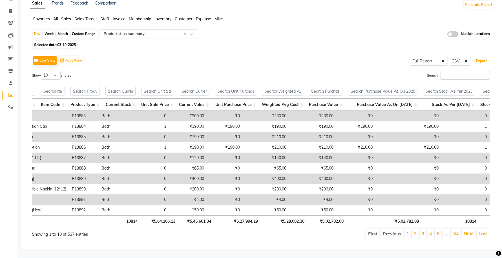
scroll to position [0, 214]
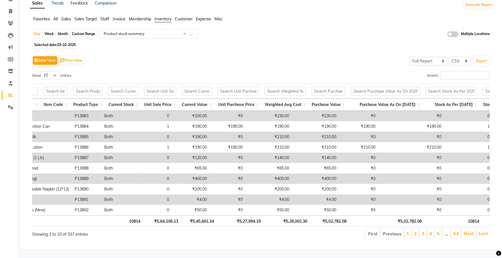
click at [166, 31] on input "text" at bounding box center [143, 34] width 81 height 6
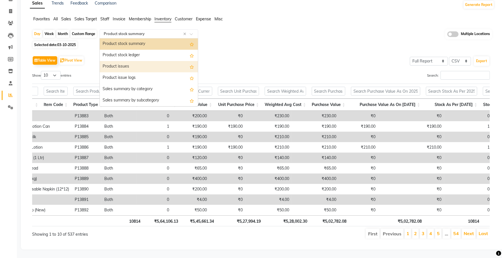
click at [159, 61] on div "Product issues" at bounding box center [149, 66] width 98 height 11
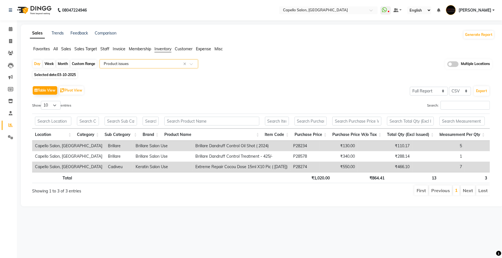
scroll to position [0, 0]
click at [87, 64] on div "Custom Range" at bounding box center [84, 64] width 26 height 8
select select "10"
select select "2025"
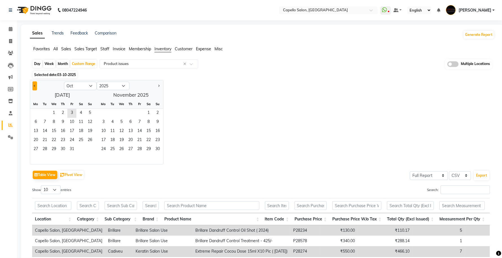
click at [34, 89] on button "Previous month" at bounding box center [34, 85] width 5 height 9
select select "9"
click at [75, 133] on span "19" at bounding box center [71, 131] width 9 height 9
click at [139, 115] on span "3" at bounding box center [139, 113] width 9 height 9
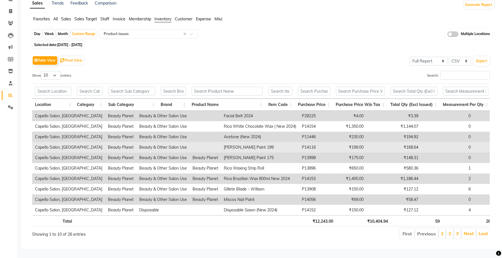
scroll to position [41, 0]
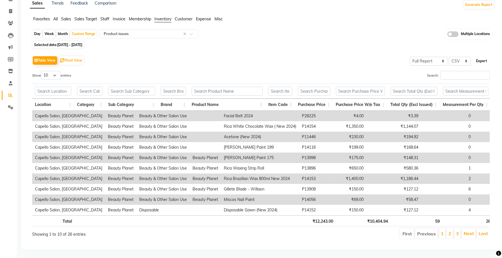
click at [488, 56] on button "Export" at bounding box center [482, 61] width 16 height 10
